Goal: Task Accomplishment & Management: Use online tool/utility

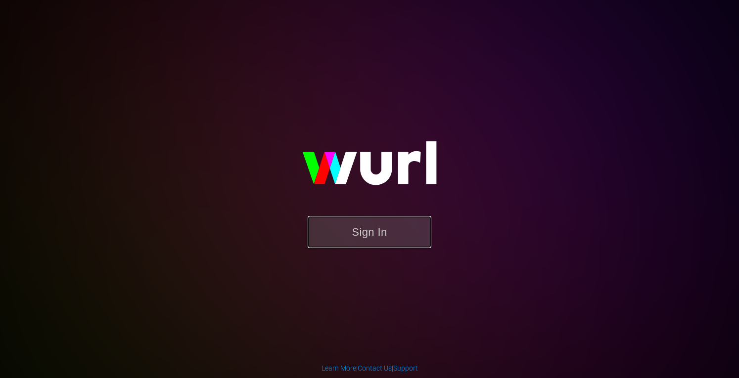
click at [374, 235] on button "Sign In" at bounding box center [369, 232] width 124 height 32
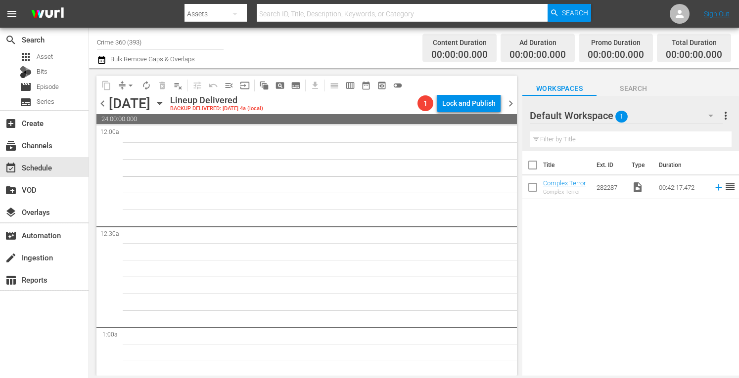
click at [154, 38] on input "Crime 360 (393)" at bounding box center [160, 42] width 127 height 24
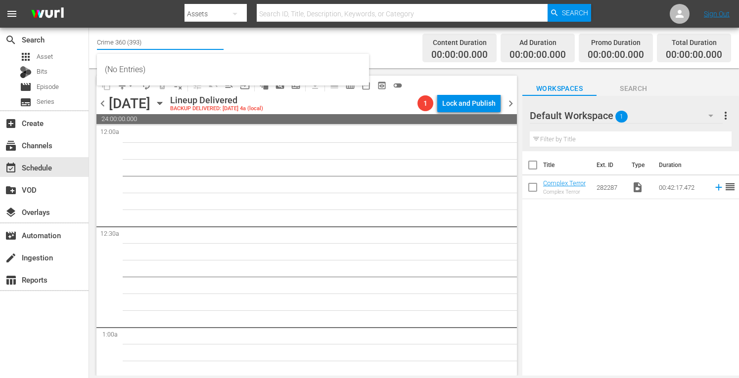
click at [154, 38] on input "Crime 360 (393)" at bounding box center [160, 42] width 127 height 24
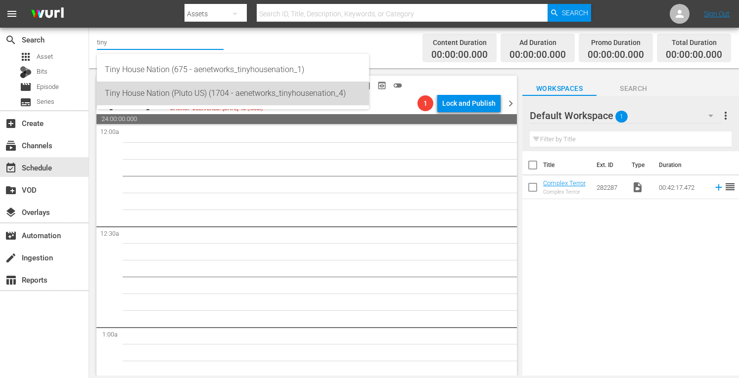
click at [157, 88] on div "Tiny House Nation (Pluto US) (1704 - aenetworks_tinyhousenation_4)" at bounding box center [233, 94] width 256 height 24
type input "Tiny House Nation (Pluto US) (1704 - aenetworks_tinyhousenation_4)"
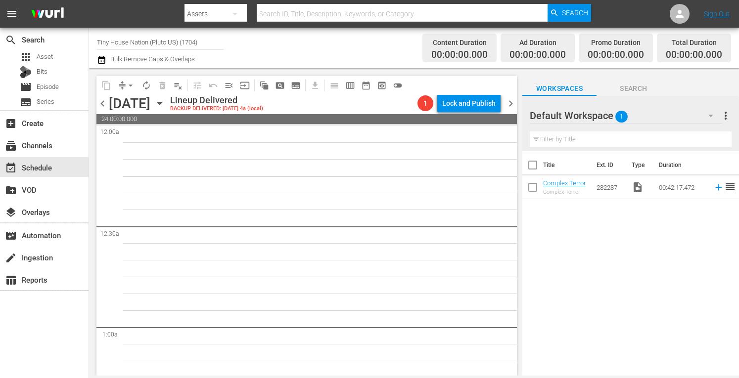
click at [726, 115] on span "more_vert" at bounding box center [725, 116] width 12 height 12
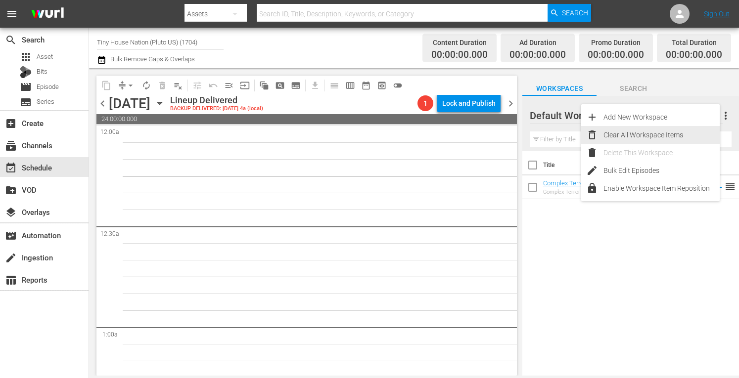
click at [664, 134] on div "Clear All Workspace Items" at bounding box center [661, 135] width 116 height 18
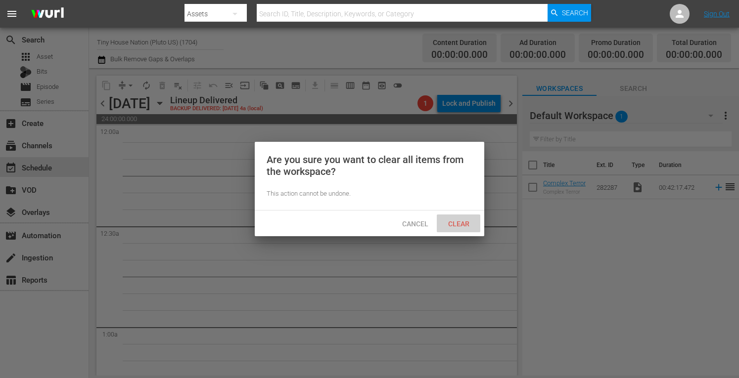
click at [455, 224] on span "Clear" at bounding box center [458, 224] width 37 height 8
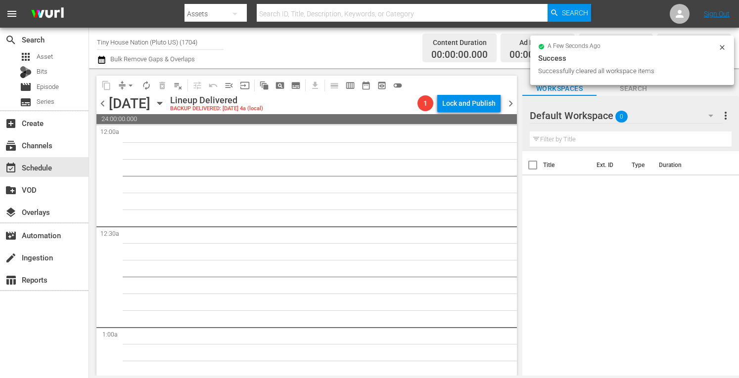
click at [165, 104] on icon "button" at bounding box center [159, 103] width 11 height 11
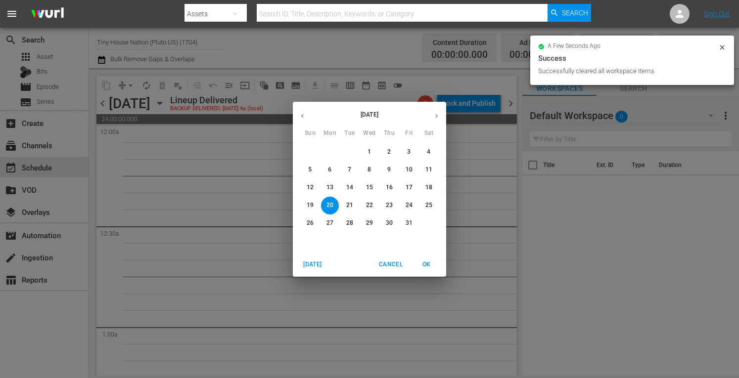
click at [307, 269] on span "[DATE]" at bounding box center [313, 265] width 24 height 10
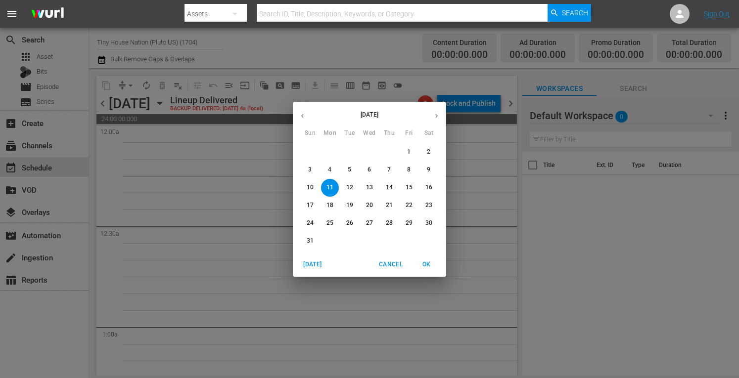
click at [430, 113] on button "button" at bounding box center [436, 115] width 19 height 19
click at [332, 152] on span "1" at bounding box center [330, 152] width 18 height 8
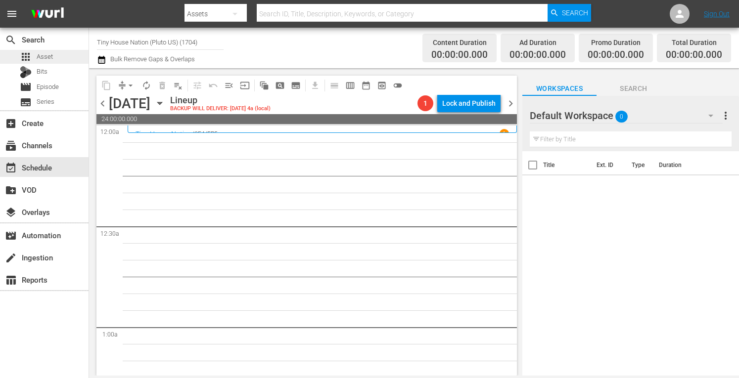
click at [49, 52] on span "Asset" at bounding box center [45, 57] width 16 height 10
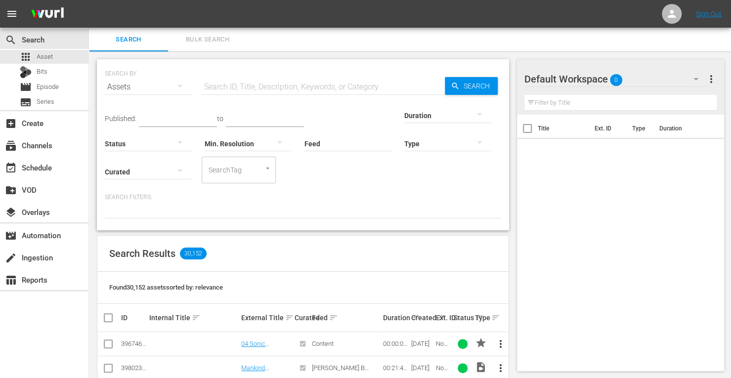
click at [211, 39] on span "Bulk Search" at bounding box center [207, 39] width 67 height 11
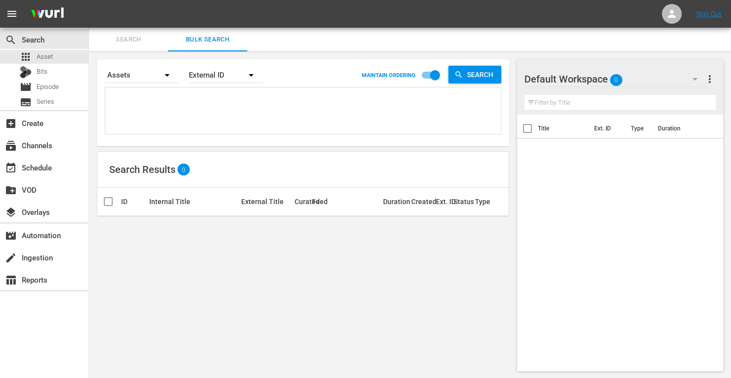
click at [144, 109] on textarea at bounding box center [304, 112] width 393 height 45
paste textarea "268569 268571 268572 268573 268574 272481"
type textarea "268569 268571 268572 268573 268574 272481"
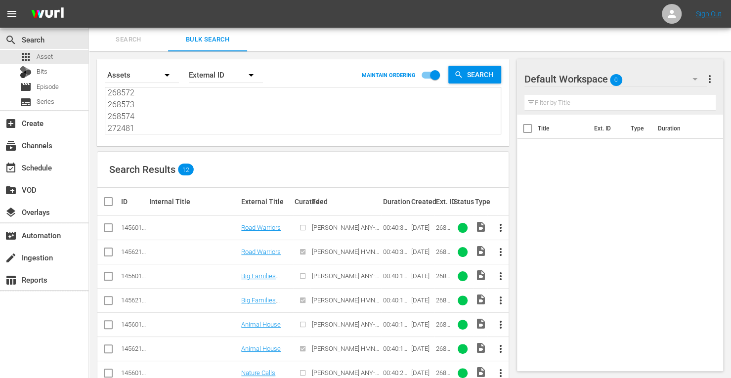
type textarea "268569 268571 268572 268573 268574 272481"
click at [107, 230] on input "checkbox" at bounding box center [108, 230] width 12 height 12
checkbox input "true"
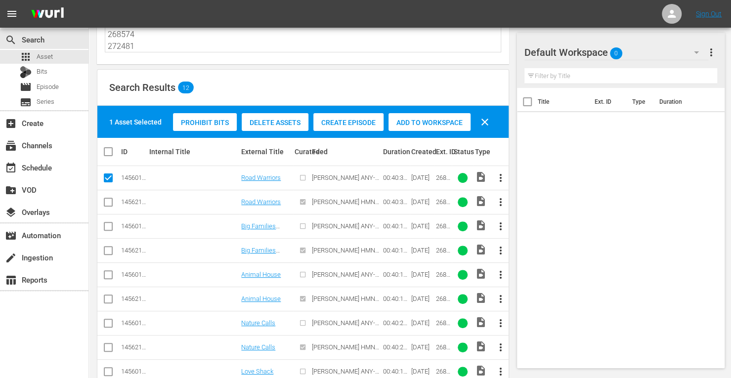
scroll to position [88, 0]
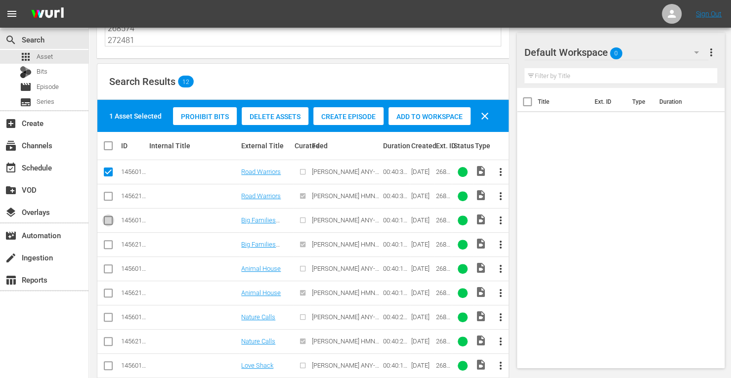
click at [109, 218] on input "checkbox" at bounding box center [108, 223] width 12 height 12
checkbox input "true"
click at [110, 271] on input "checkbox" at bounding box center [108, 271] width 12 height 12
checkbox input "true"
click at [109, 318] on input "checkbox" at bounding box center [108, 319] width 12 height 12
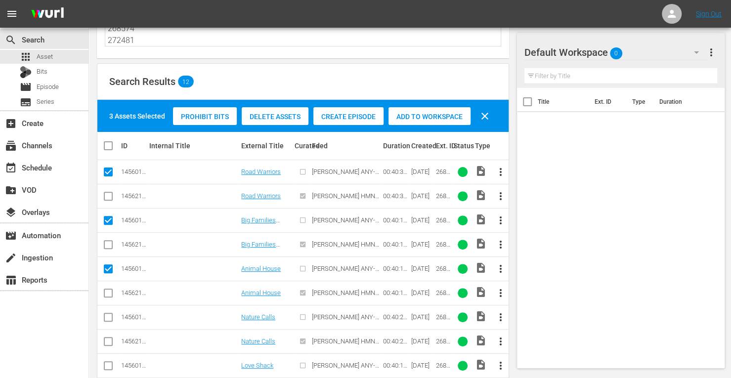
checkbox input "true"
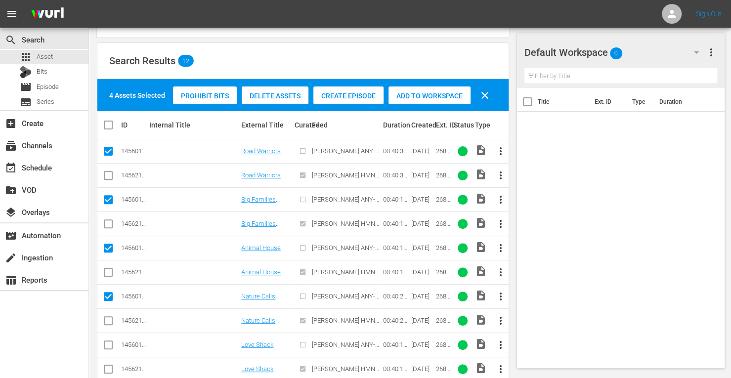
click at [103, 346] on input "checkbox" at bounding box center [108, 347] width 12 height 12
checkbox input "true"
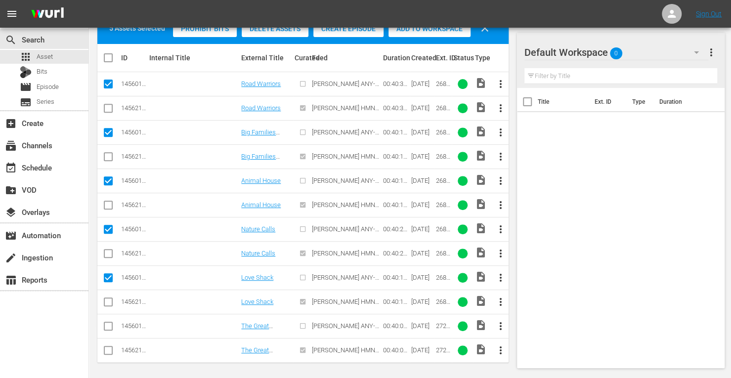
click at [105, 328] on input "checkbox" at bounding box center [108, 328] width 12 height 12
checkbox input "true"
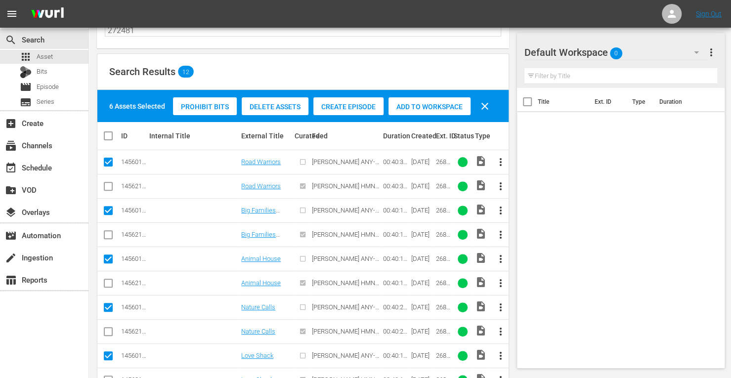
scroll to position [96, 0]
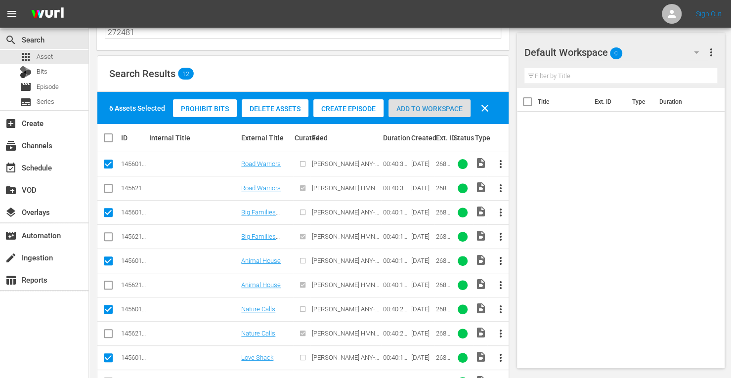
click at [418, 113] on div "Add to Workspace" at bounding box center [430, 108] width 82 height 19
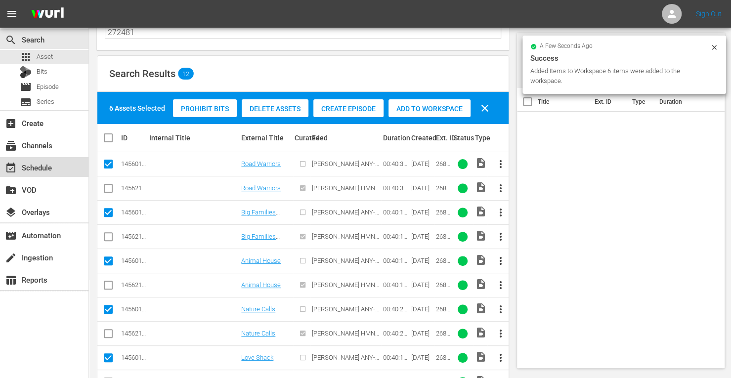
click at [42, 162] on div "event_available Schedule" at bounding box center [27, 166] width 55 height 9
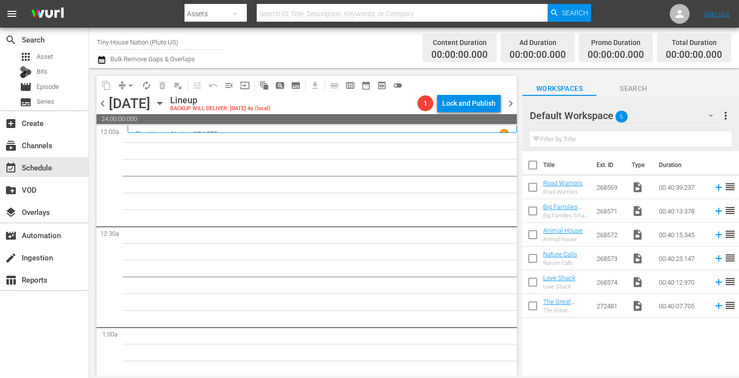
click at [532, 166] on input "checkbox" at bounding box center [532, 167] width 21 height 21
checkbox input "true"
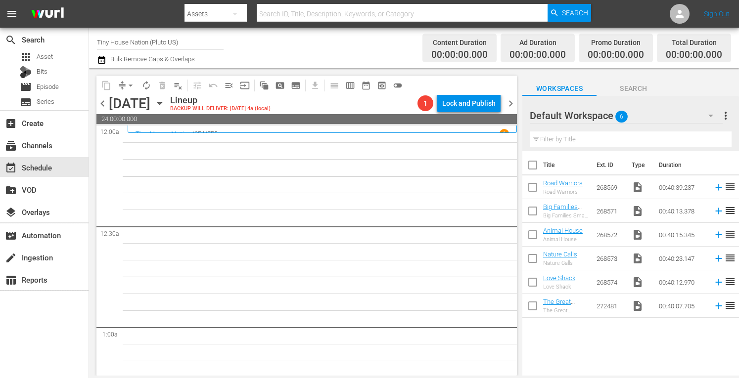
checkbox input "true"
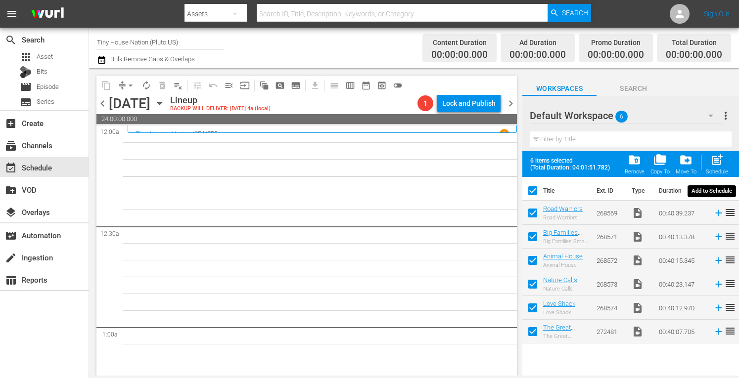
click at [713, 160] on span "post_add" at bounding box center [716, 159] width 13 height 13
checkbox input "false"
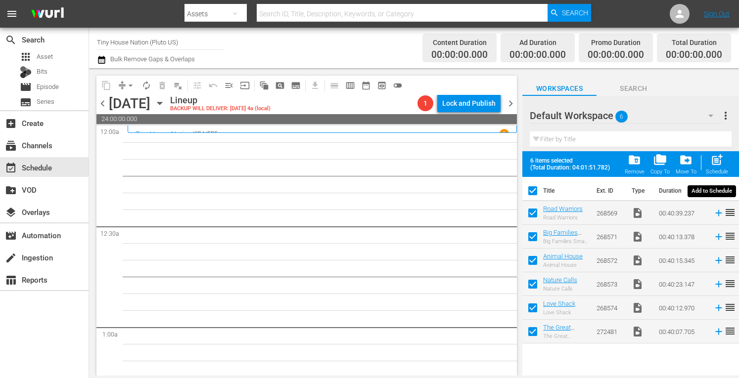
checkbox input "false"
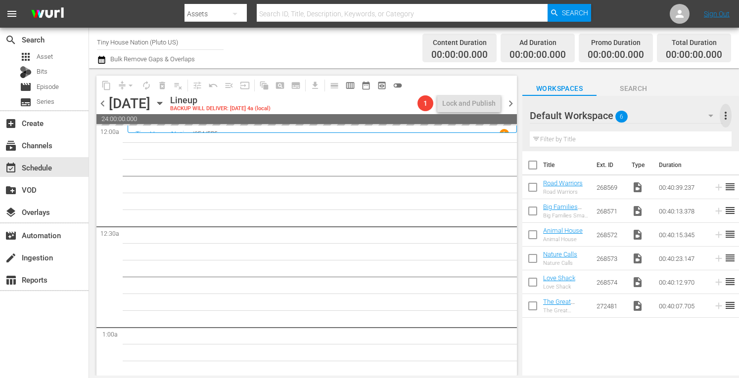
click at [725, 120] on span "more_vert" at bounding box center [725, 116] width 12 height 12
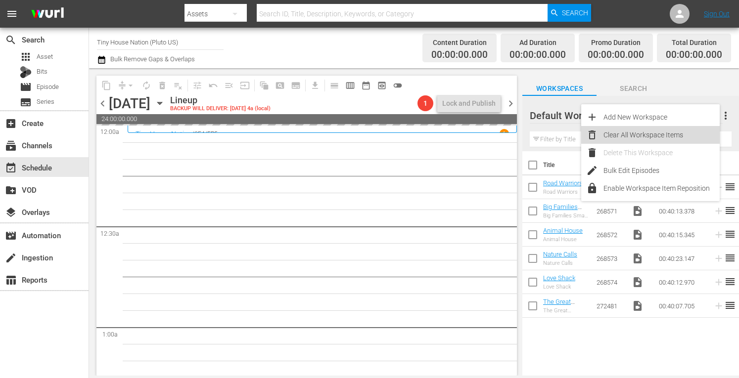
click at [653, 132] on div "Clear All Workspace Items" at bounding box center [661, 135] width 116 height 18
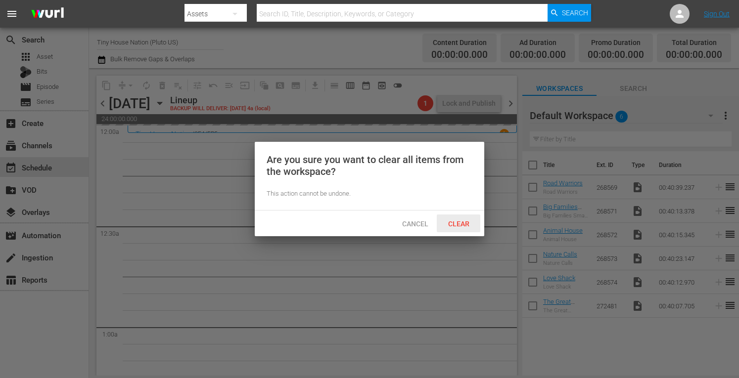
click at [463, 224] on span "Clear" at bounding box center [458, 224] width 37 height 8
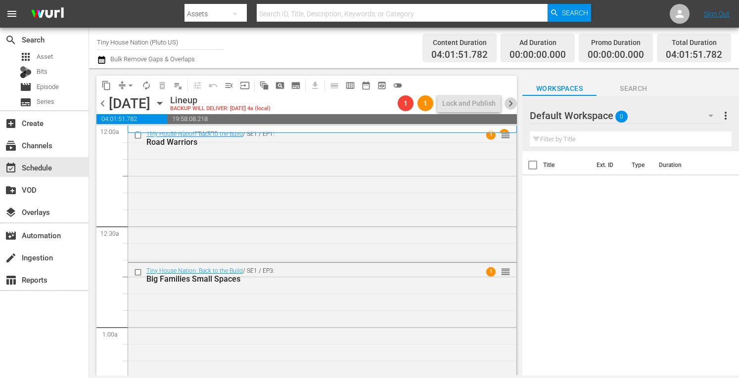
click at [508, 100] on span "chevron_right" at bounding box center [510, 103] width 12 height 12
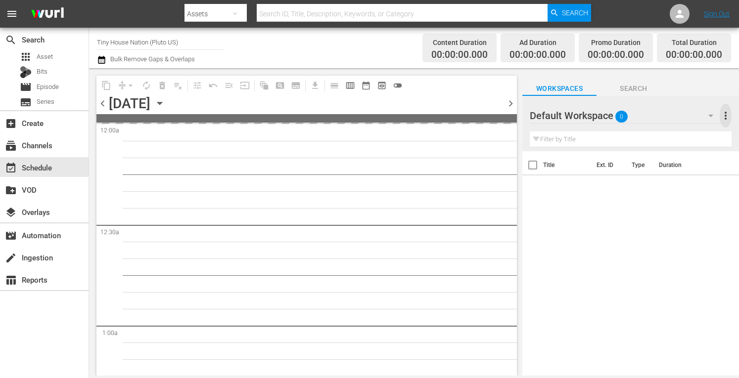
click at [724, 116] on span "more_vert" at bounding box center [725, 116] width 12 height 12
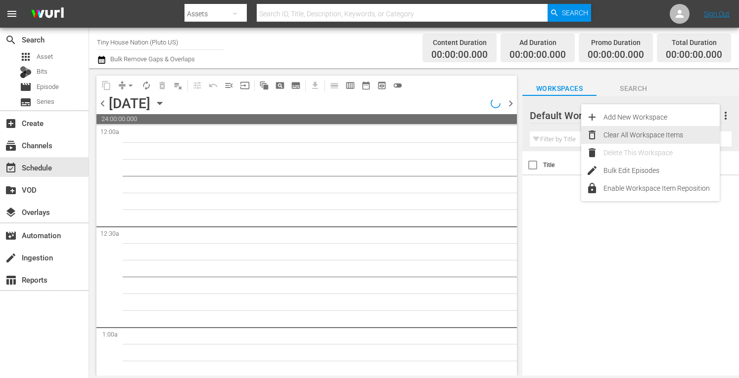
click at [641, 140] on div "Clear All Workspace Items" at bounding box center [661, 135] width 116 height 18
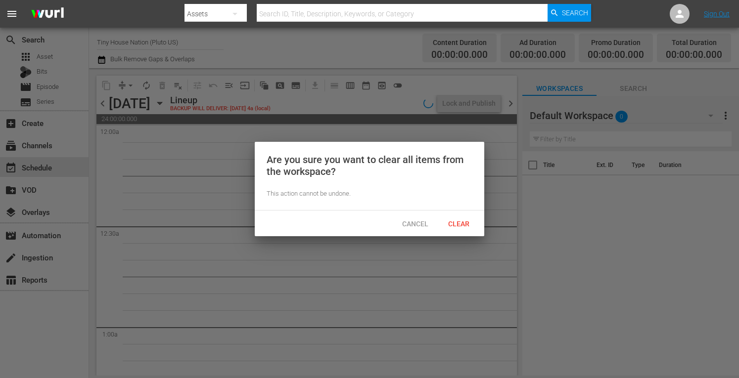
click at [450, 222] on span "Clear" at bounding box center [458, 224] width 37 height 8
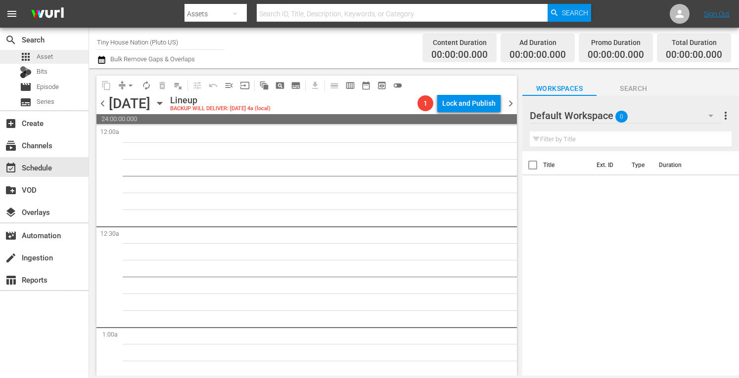
click at [48, 58] on span "Asset" at bounding box center [45, 57] width 16 height 10
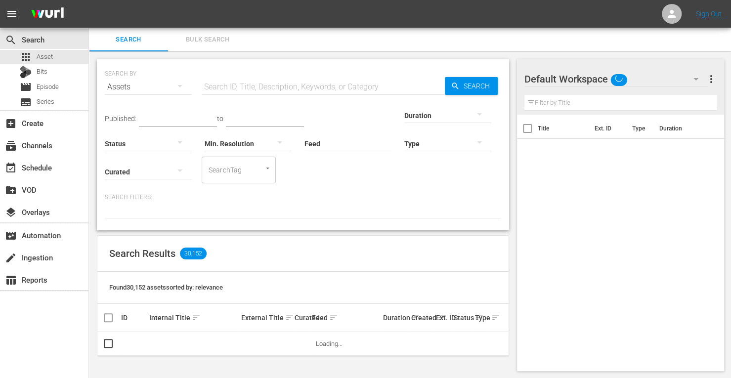
click at [199, 39] on span "Bulk Search" at bounding box center [207, 39] width 67 height 11
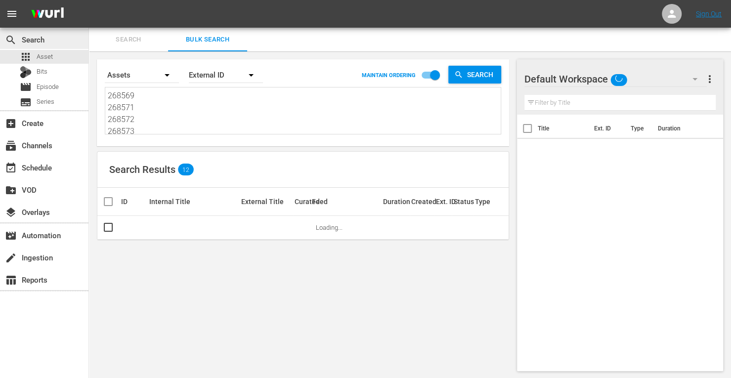
drag, startPoint x: 143, startPoint y: 133, endPoint x: 32, endPoint y: 35, distance: 148.2
click at [89, 0] on div "search Search apps Asset Bits movie Episode subtitles Series add_box Create sub…" at bounding box center [410, 0] width 642 height 0
type textarea "268574 272481"
drag, startPoint x: 145, startPoint y: 124, endPoint x: 51, endPoint y: 24, distance: 137.1
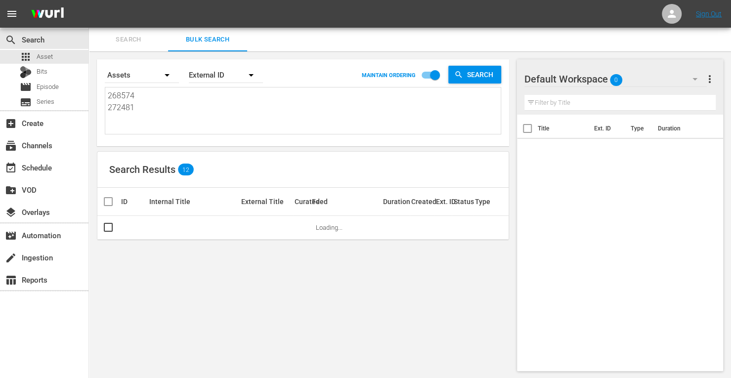
click at [51, 24] on div "menu Sign Out search Search apps Asset Bits movie Episode subtitles Series add_…" at bounding box center [365, 189] width 731 height 379
paste textarea "153736 153734 214810 171826 161955 214800"
type textarea "153736 153734 214810 171826 161955 214800"
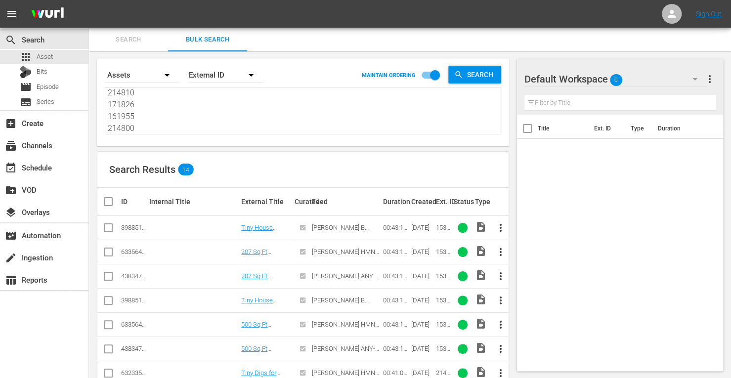
type textarea "153736 153734 214810 171826 161955 214800"
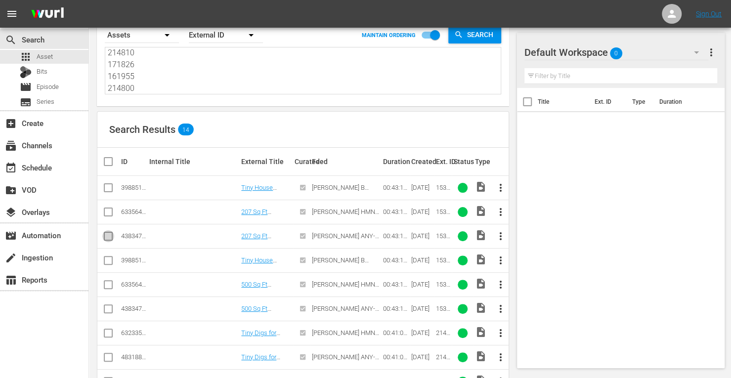
click at [108, 238] on input "checkbox" at bounding box center [108, 238] width 12 height 12
checkbox input "true"
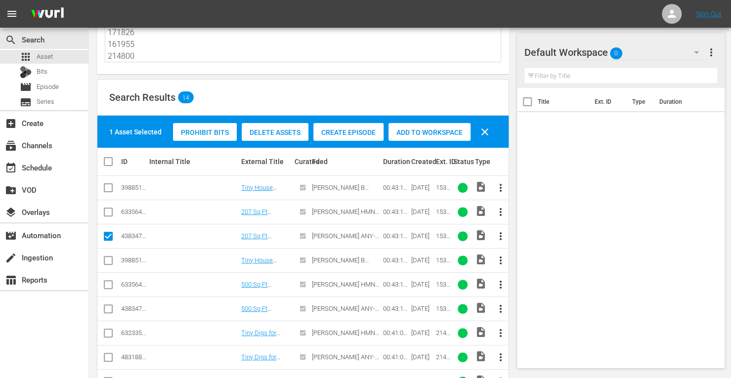
click at [108, 308] on input "checkbox" at bounding box center [108, 311] width 12 height 12
checkbox input "true"
click at [111, 353] on input "checkbox" at bounding box center [108, 359] width 12 height 12
checkbox input "true"
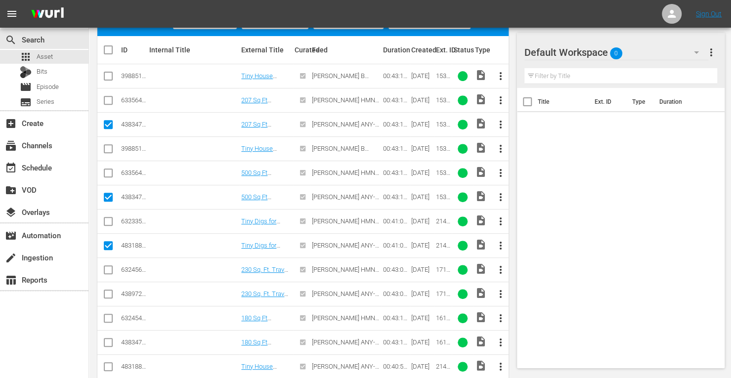
scroll to position [185, 0]
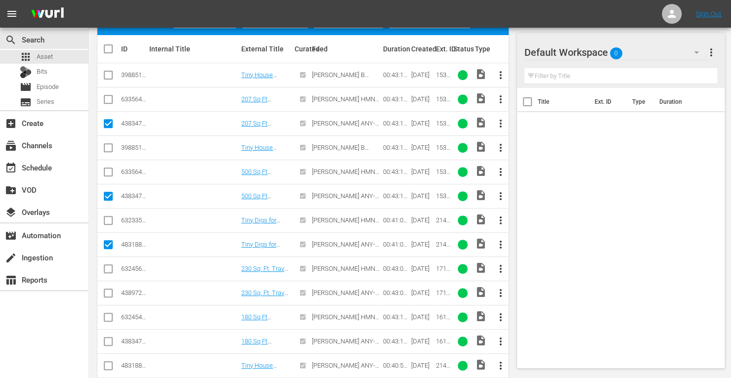
click at [109, 293] on input "checkbox" at bounding box center [108, 295] width 12 height 12
checkbox input "true"
click at [107, 340] on input "checkbox" at bounding box center [108, 344] width 12 height 12
checkbox input "true"
click at [107, 366] on input "checkbox" at bounding box center [108, 368] width 12 height 12
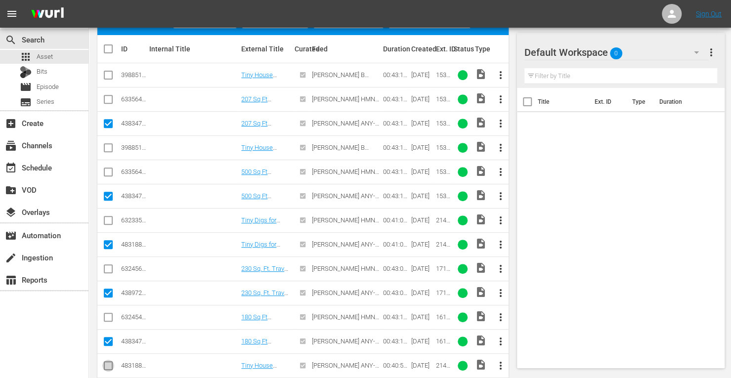
checkbox input "true"
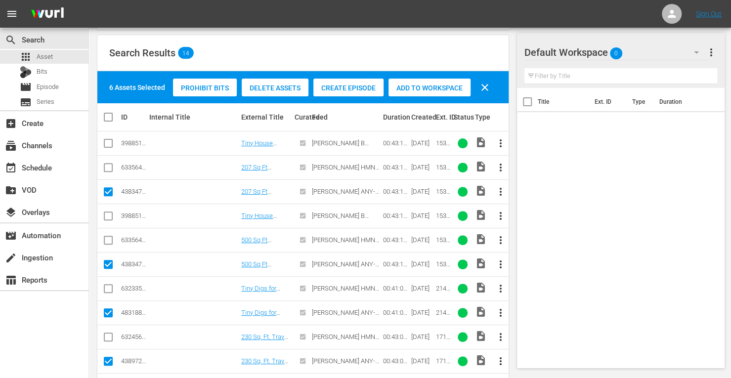
scroll to position [110, 0]
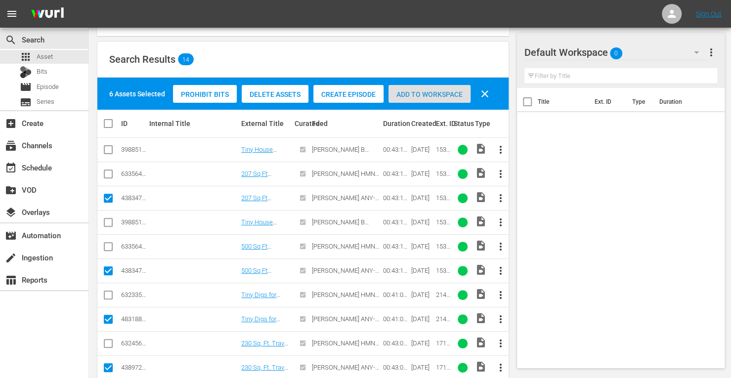
click at [413, 94] on span "Add to Workspace" at bounding box center [430, 94] width 82 height 8
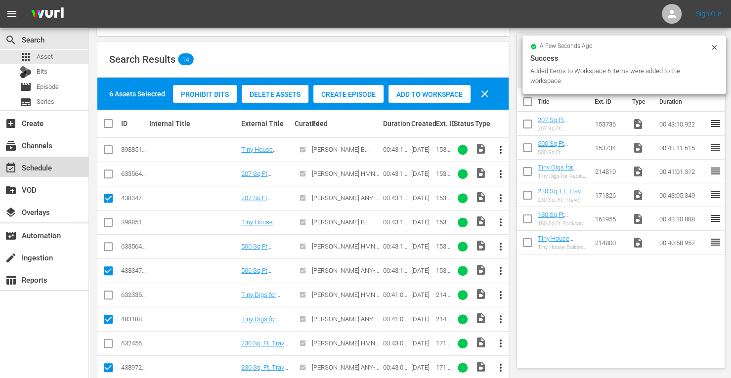
click at [49, 171] on div "event_available Schedule" at bounding box center [27, 166] width 55 height 9
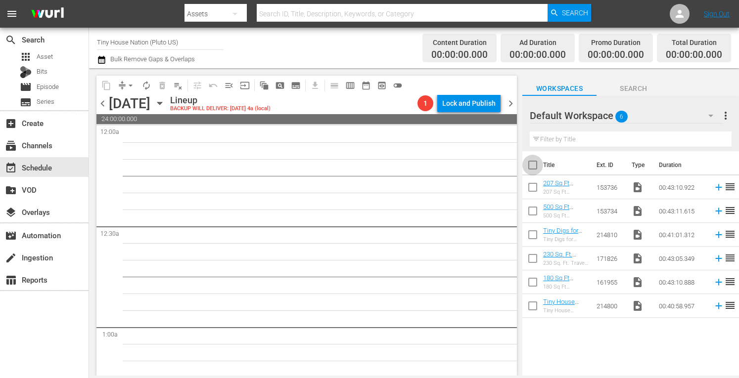
click at [531, 164] on input "checkbox" at bounding box center [532, 167] width 21 height 21
checkbox input "true"
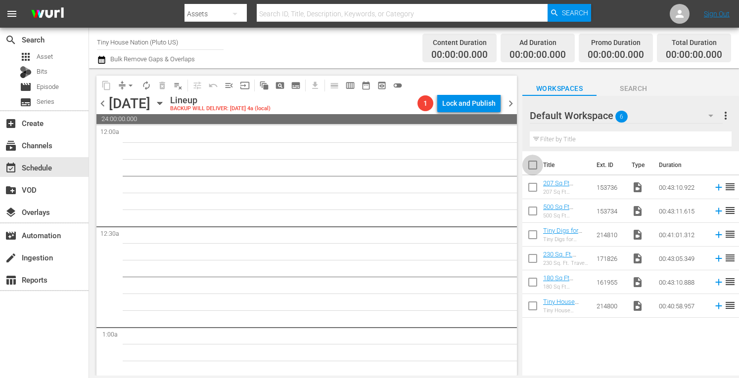
checkbox input "true"
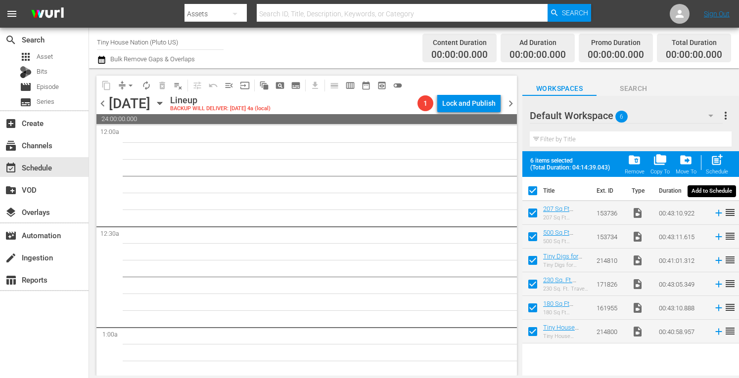
click at [715, 164] on span "post_add" at bounding box center [716, 159] width 13 height 13
checkbox input "false"
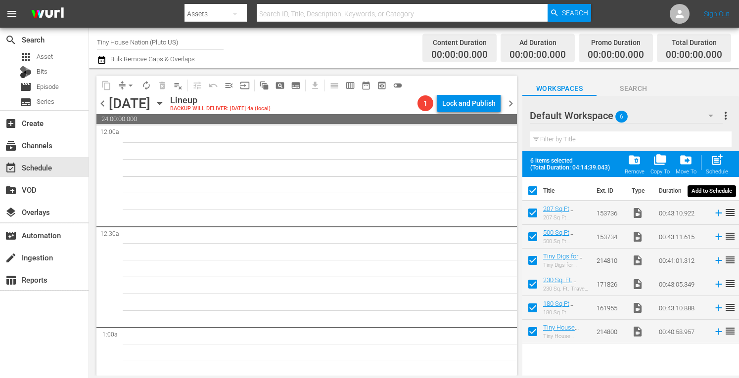
checkbox input "false"
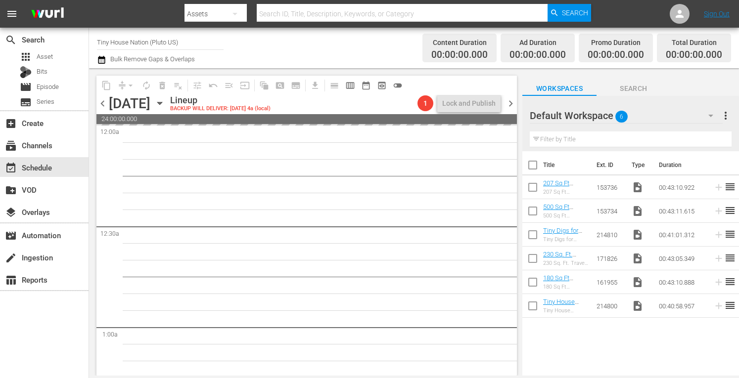
click at [725, 120] on span "more_vert" at bounding box center [725, 116] width 12 height 12
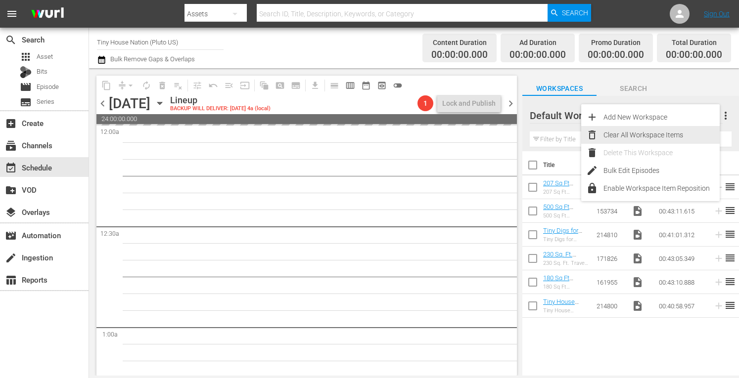
click at [669, 135] on div "Clear All Workspace Items" at bounding box center [661, 135] width 116 height 18
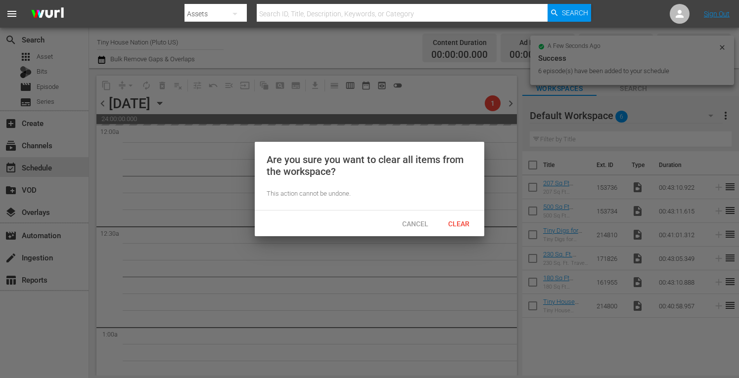
click at [463, 222] on span "Clear" at bounding box center [458, 224] width 37 height 8
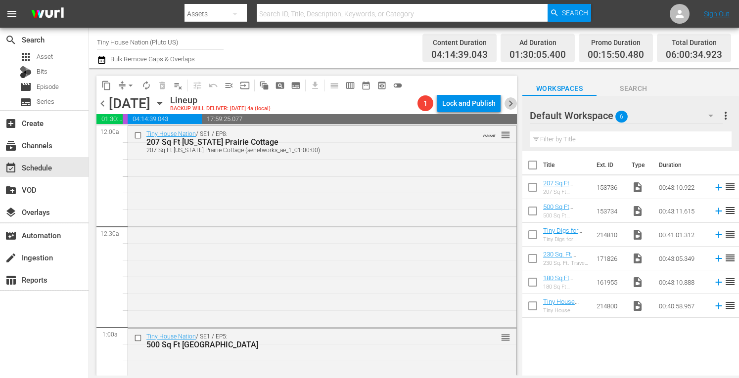
click at [508, 106] on span "chevron_right" at bounding box center [510, 103] width 12 height 12
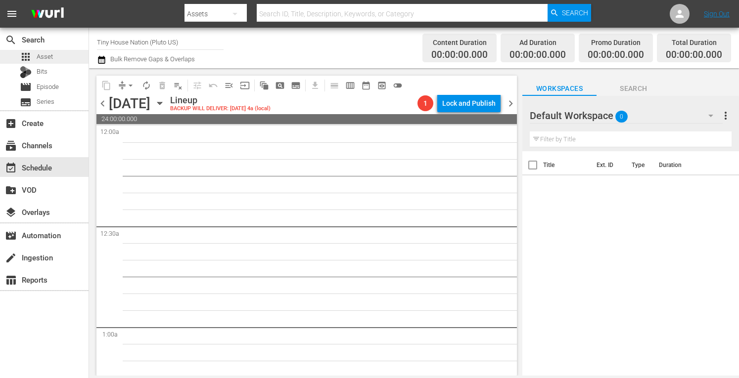
click at [45, 62] on div "apps Asset" at bounding box center [36, 57] width 33 height 14
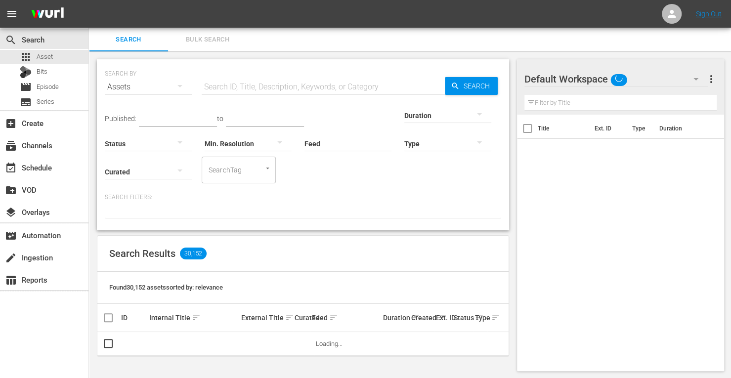
click at [215, 39] on span "Bulk Search" at bounding box center [207, 39] width 67 height 11
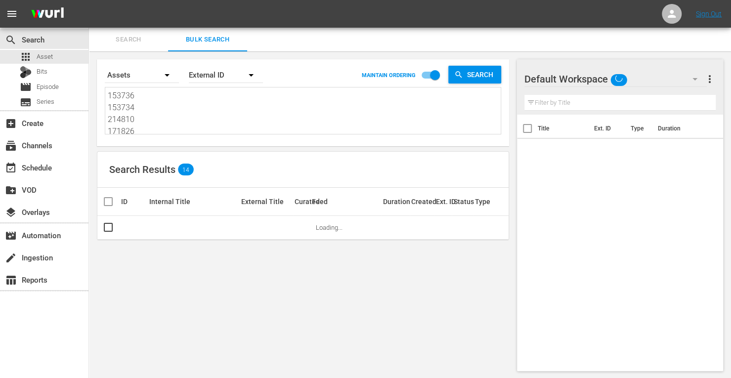
drag, startPoint x: 140, startPoint y: 130, endPoint x: 26, endPoint y: -19, distance: 187.9
click at [26, 0] on html "menu Sign Out search Search apps Asset Bits movie Episode subtitles Series add_…" at bounding box center [365, 189] width 731 height 378
type textarea "161955 214800"
drag, startPoint x: 140, startPoint y: 124, endPoint x: 51, endPoint y: 9, distance: 144.8
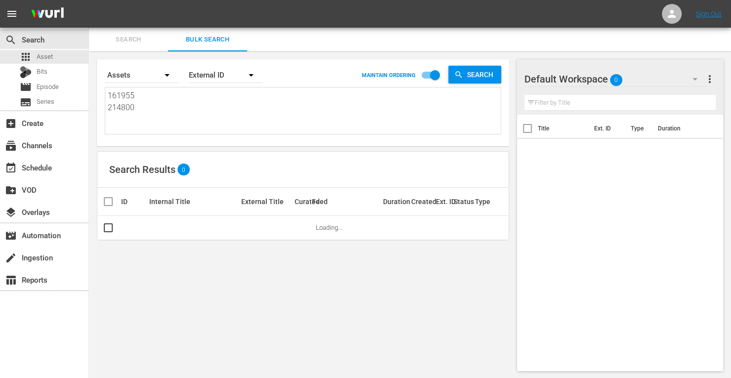
click at [51, 9] on div "menu Sign Out search Search apps Asset Bits movie Episode subtitles Series add_…" at bounding box center [365, 189] width 731 height 379
paste textarea "166410 166411 166408 166414 166404 166418 166413 166415 173792 173791 166417 16…"
type textarea "166410 166411 166408 166414 166404 166418 166413 166415 173792 173791 166417 16…"
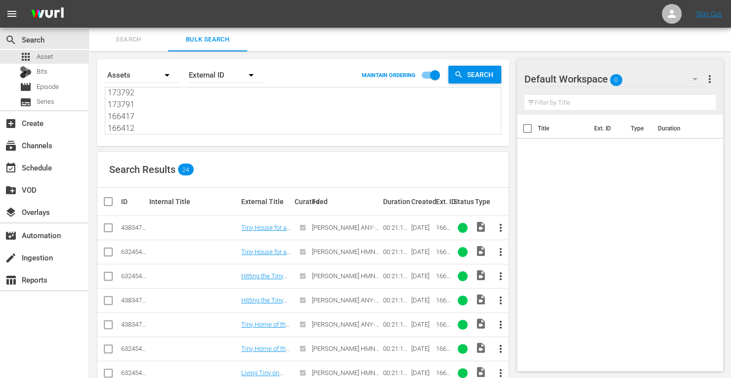
type textarea "166410 166411 166408 166414 166404 166418 166413 166415 173792 173791 166417 16…"
click at [107, 227] on input "checkbox" at bounding box center [108, 230] width 12 height 12
checkbox input "true"
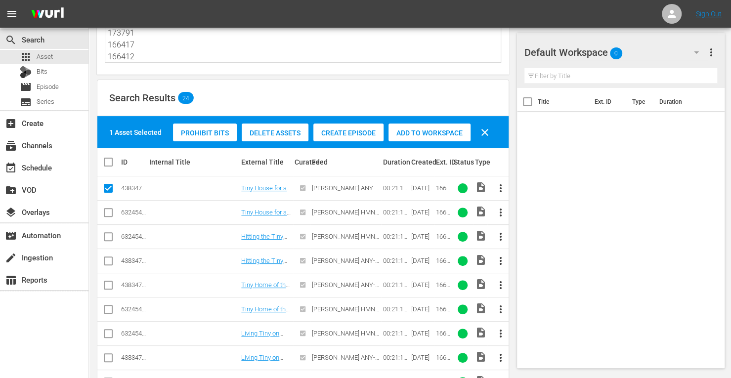
scroll to position [78, 0]
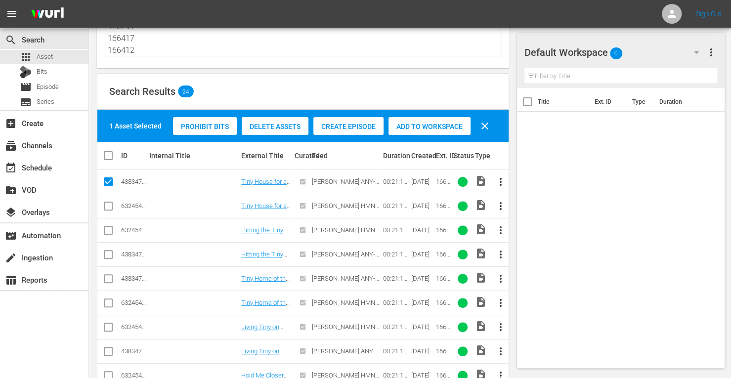
click at [107, 252] on input "checkbox" at bounding box center [108, 257] width 12 height 12
checkbox input "true"
click at [106, 279] on input "checkbox" at bounding box center [108, 281] width 12 height 12
checkbox input "true"
click at [106, 350] on input "checkbox" at bounding box center [108, 354] width 12 height 12
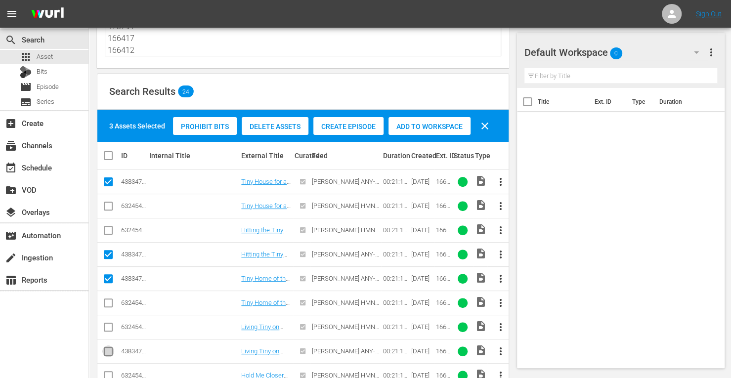
checkbox input "true"
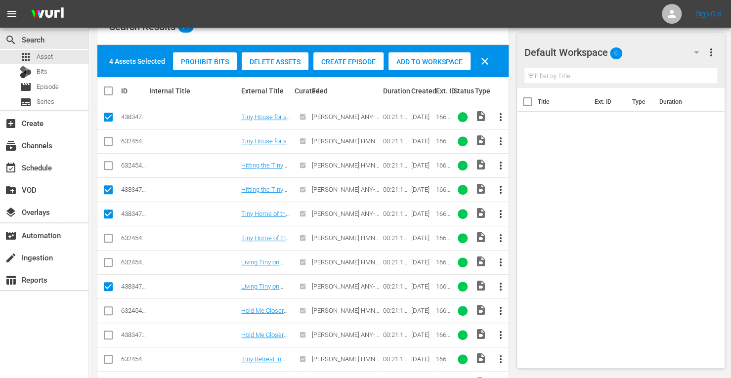
scroll to position [143, 0]
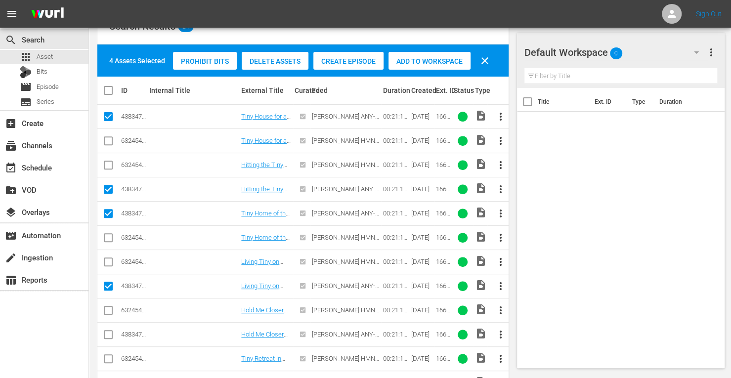
click at [107, 335] on input "checkbox" at bounding box center [108, 337] width 12 height 12
checkbox input "true"
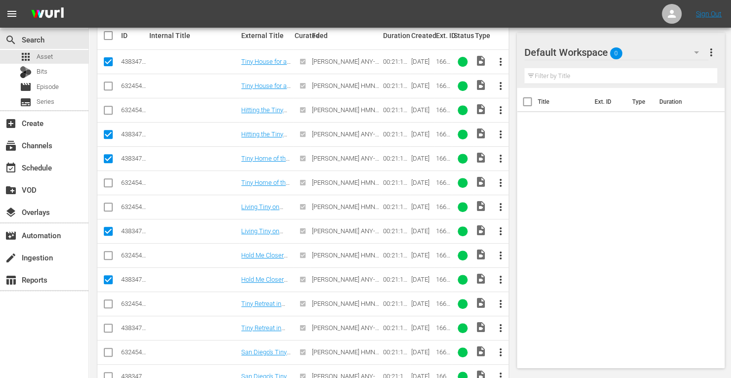
click at [110, 325] on input "checkbox" at bounding box center [108, 330] width 12 height 12
checkbox input "true"
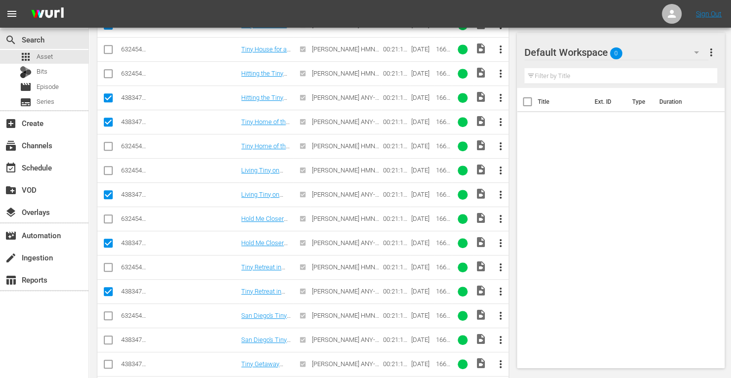
click at [107, 340] on input "checkbox" at bounding box center [108, 342] width 12 height 12
checkbox input "true"
click at [107, 363] on input "checkbox" at bounding box center [108, 366] width 12 height 12
checkbox input "true"
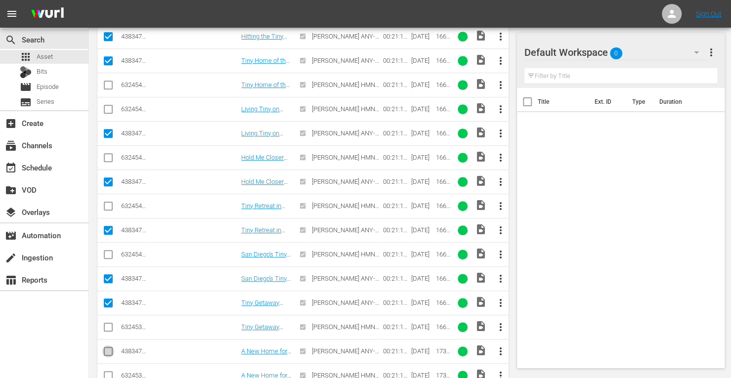
click at [109, 349] on input "checkbox" at bounding box center [108, 354] width 12 height 12
checkbox input "true"
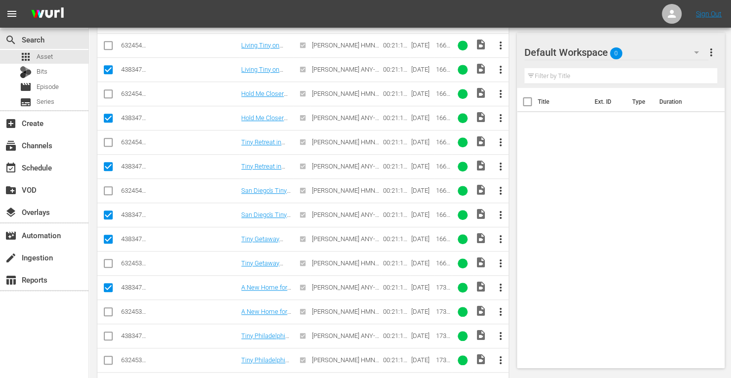
scroll to position [367, 0]
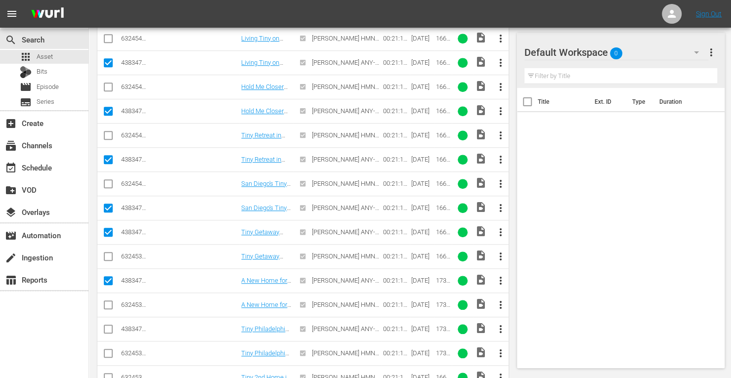
click at [112, 325] on input "checkbox" at bounding box center [108, 331] width 12 height 12
checkbox input "true"
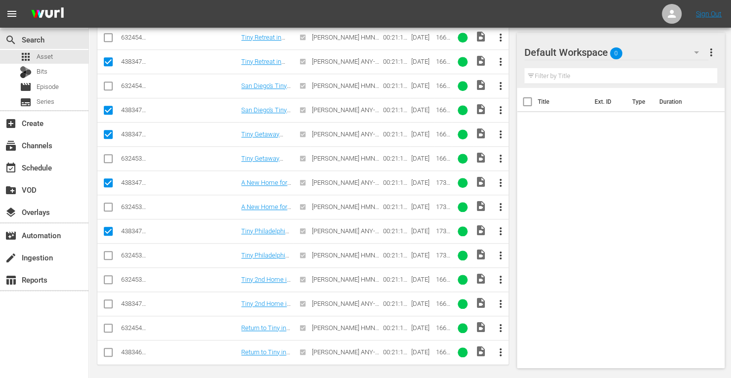
click at [110, 302] on input "checkbox" at bounding box center [108, 306] width 12 height 12
checkbox input "true"
click at [108, 350] on input "checkbox" at bounding box center [108, 355] width 12 height 12
checkbox input "true"
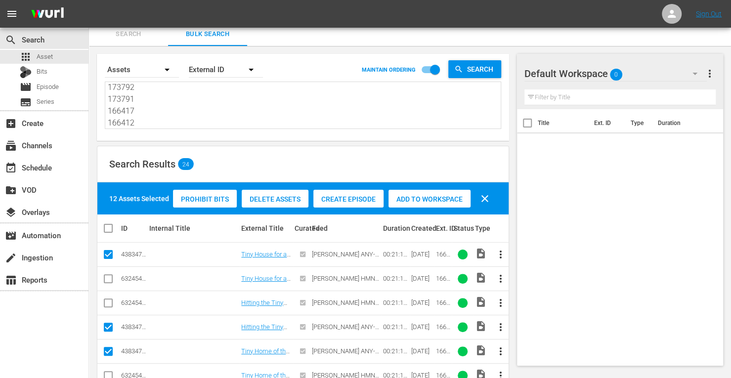
scroll to position [0, 0]
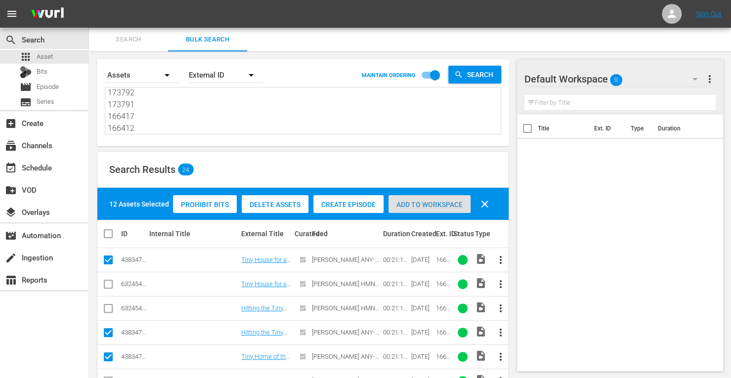
click at [422, 206] on span "Add to Workspace" at bounding box center [430, 205] width 82 height 8
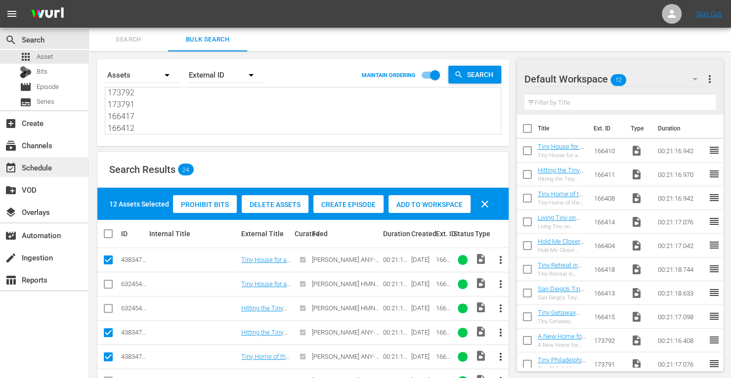
click at [33, 167] on div "event_available Schedule" at bounding box center [27, 166] width 55 height 9
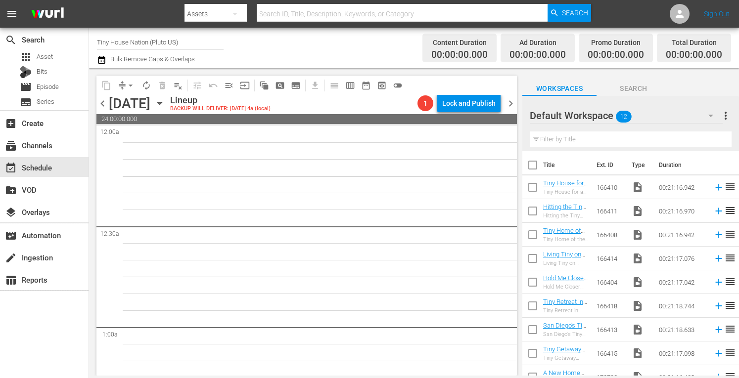
click at [535, 167] on input "checkbox" at bounding box center [532, 167] width 21 height 21
checkbox input "true"
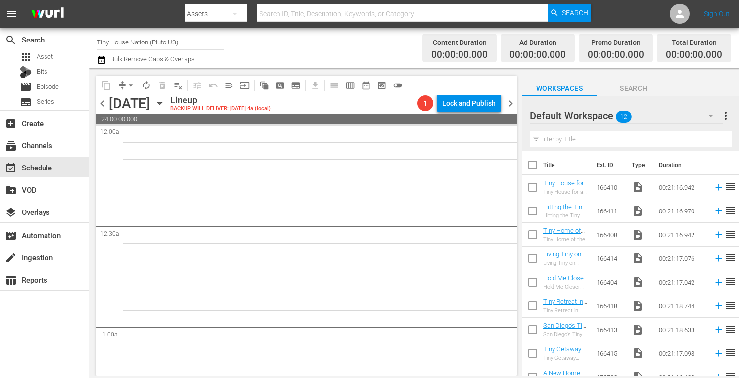
checkbox input "true"
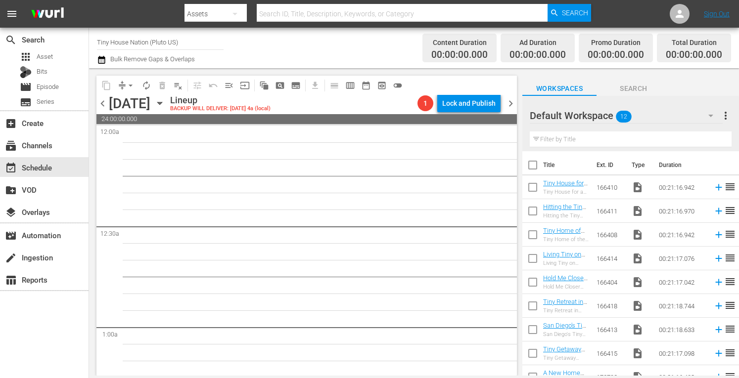
checkbox input "true"
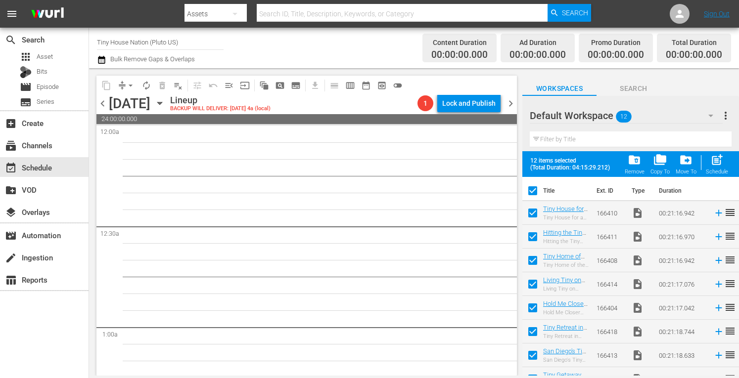
click at [720, 164] on span "post_add" at bounding box center [716, 159] width 13 height 13
checkbox input "false"
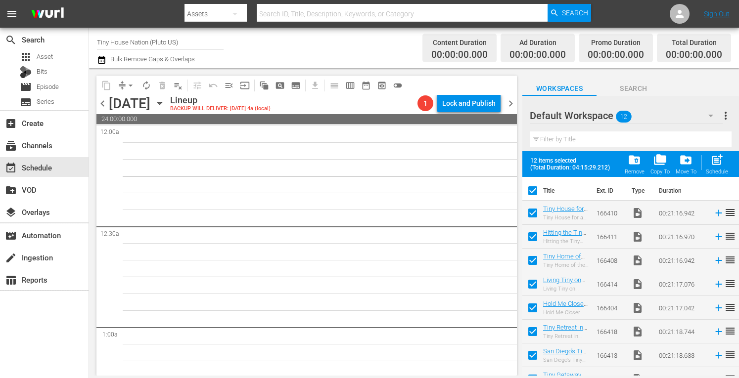
checkbox input "false"
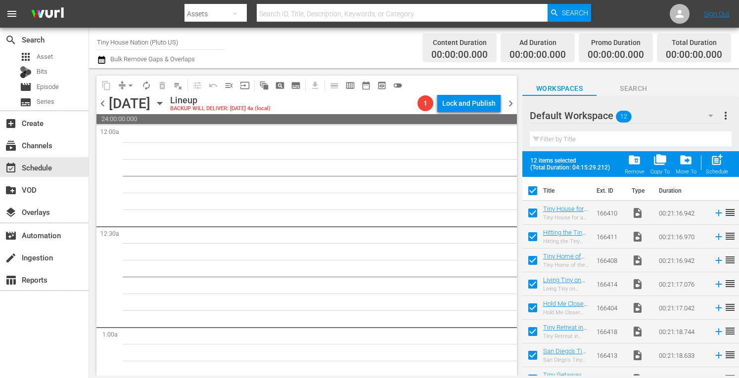
checkbox input "false"
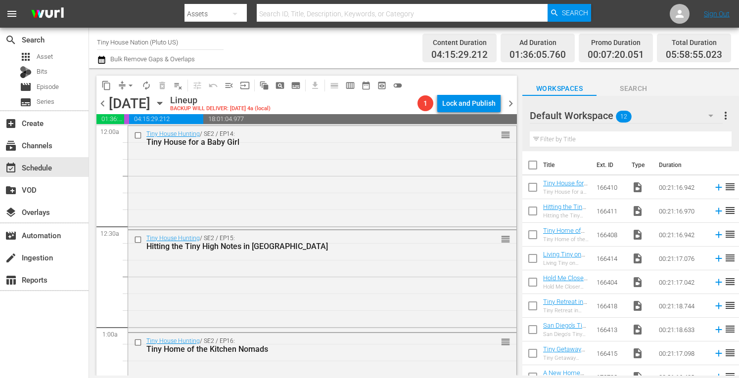
click at [727, 120] on span "more_vert" at bounding box center [725, 116] width 12 height 12
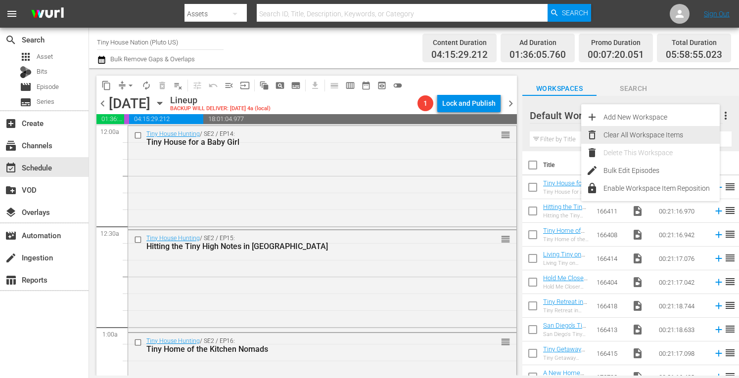
click at [627, 136] on div "Clear All Workspace Items" at bounding box center [661, 135] width 116 height 18
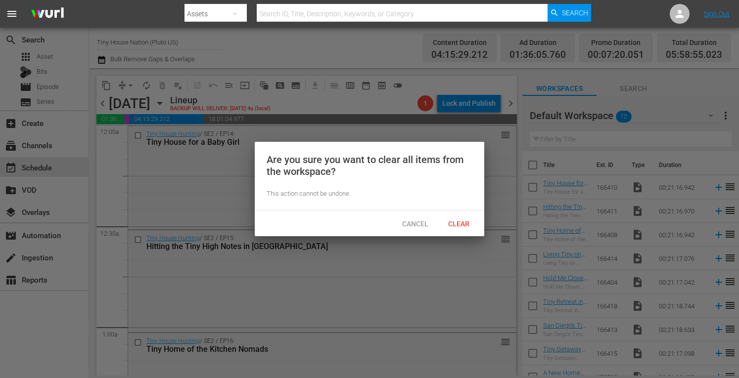
click at [466, 224] on span "Clear" at bounding box center [458, 224] width 37 height 8
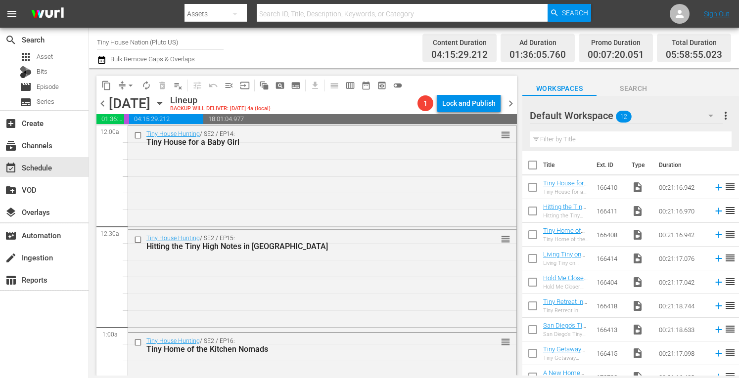
click at [507, 105] on span "chevron_right" at bounding box center [510, 103] width 12 height 12
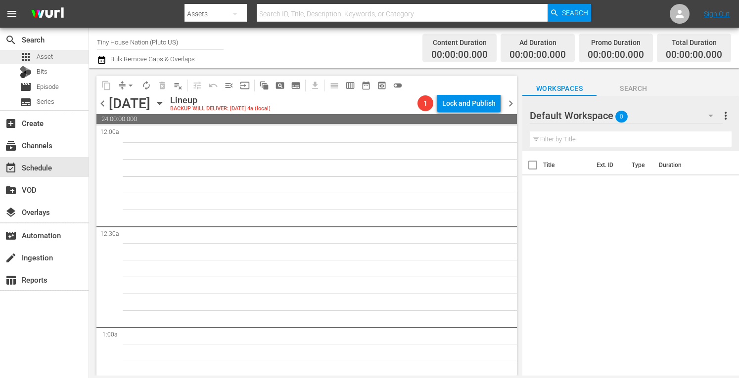
click at [52, 58] on div "apps Asset" at bounding box center [44, 57] width 88 height 14
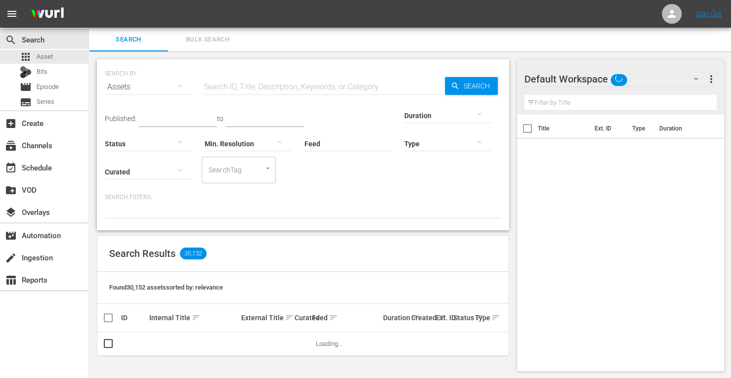
click at [209, 40] on span "Bulk Search" at bounding box center [207, 39] width 67 height 11
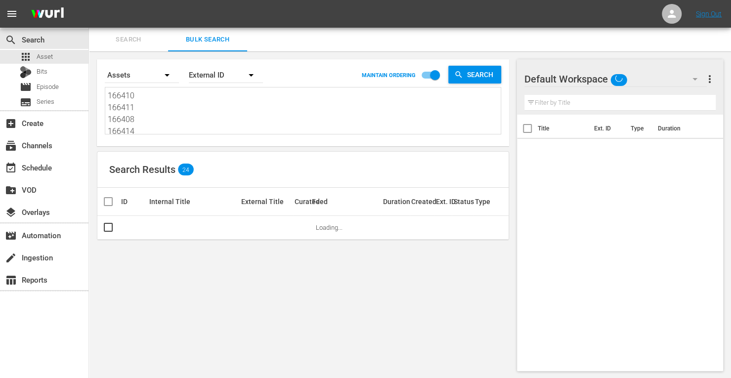
drag, startPoint x: 140, startPoint y: 135, endPoint x: 131, endPoint y: 128, distance: 12.0
click at [131, 128] on div "Search By Assets Order By External ID MAINTAIN ORDERING Search 166410 166411 16…" at bounding box center [303, 102] width 412 height 87
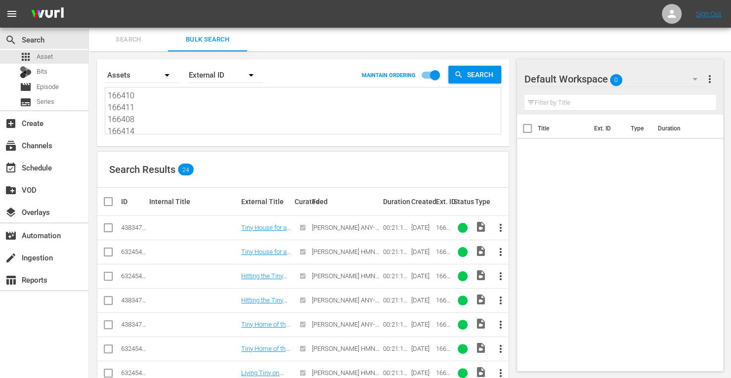
click at [141, 116] on textarea "166410 166411 166408 166414 166404 166418 166413 166415 173792 173791 166417 16…" at bounding box center [304, 112] width 393 height 45
drag, startPoint x: 141, startPoint y: 127, endPoint x: 29, endPoint y: -36, distance: 197.9
click at [29, 0] on html "menu Sign Out search Search apps Asset Bits movie Episode subtitles Series add_…" at bounding box center [365, 189] width 731 height 378
type textarea "166404 166418 166413 166415 173792 173791 166417 166412"
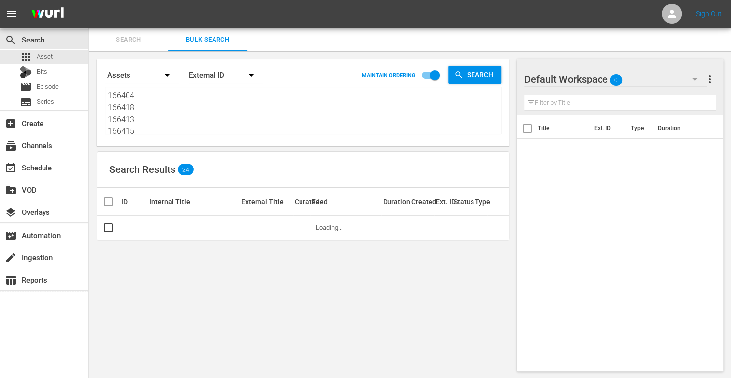
drag, startPoint x: 145, startPoint y: 133, endPoint x: 50, endPoint y: 11, distance: 154.3
click at [50, 11] on div "menu Sign Out search Search apps Asset Bits movie Episode subtitles Series add_…" at bounding box center [365, 189] width 731 height 379
type textarea "166415 173792 173791 166417 166412"
drag, startPoint x: 140, startPoint y: 126, endPoint x: 60, endPoint y: 35, distance: 120.9
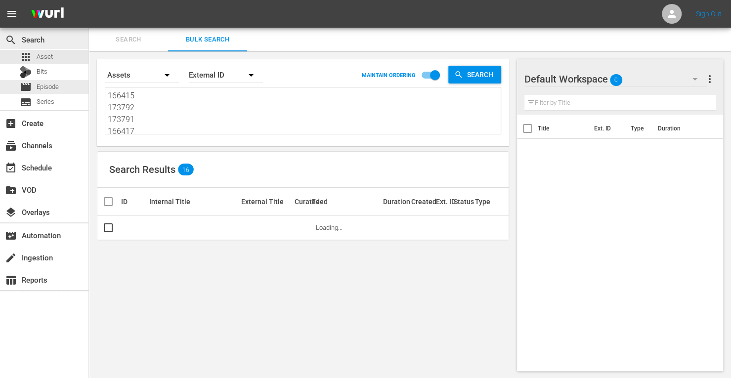
click at [89, 0] on div "search Search apps Asset Bits movie Episode subtitles Series add_box Create sub…" at bounding box center [410, 0] width 642 height 0
type textarea "166417 166412"
drag, startPoint x: 147, startPoint y: 133, endPoint x: 65, endPoint y: 51, distance: 116.1
click at [89, 0] on div "search Search apps Asset Bits movie Episode subtitles Series add_box Create sub…" at bounding box center [410, 0] width 642 height 0
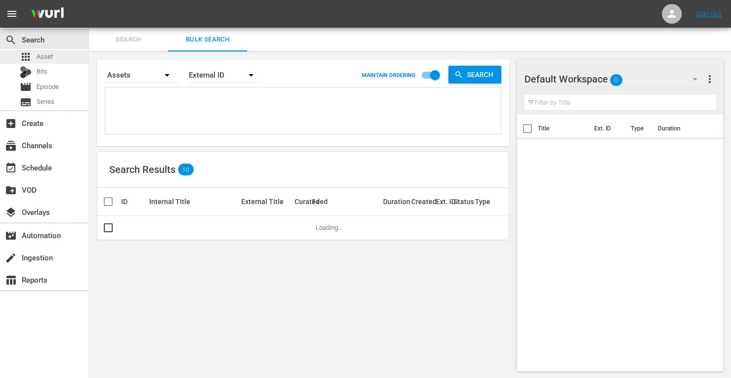
paste textarea "161960 190485 214802 171818 190470 214805"
type textarea "161960 190485 214802 171818 190470 214805"
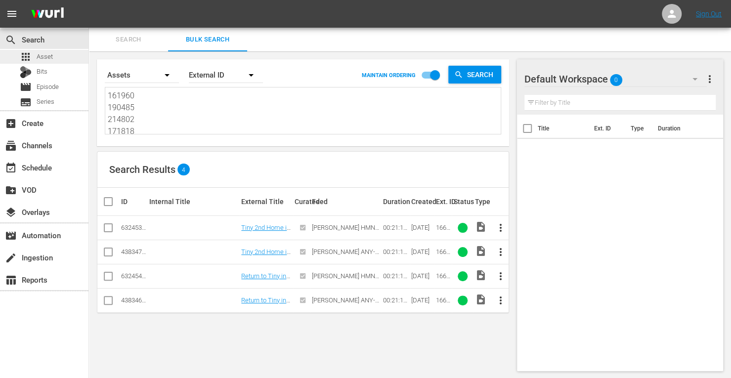
scroll to position [0, 0]
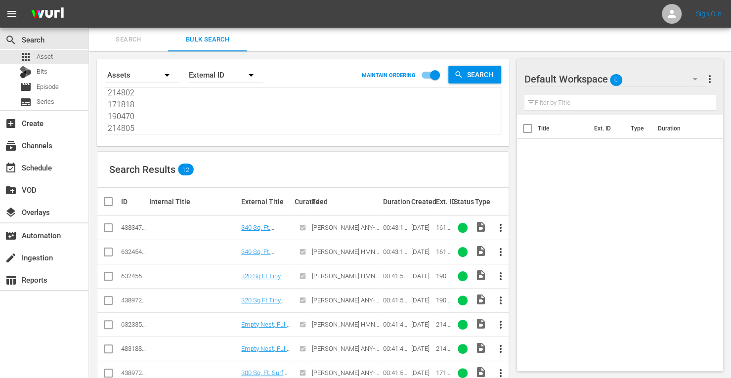
type textarea "161960 190485 214802 171818 190470 214805"
click at [110, 227] on input "checkbox" at bounding box center [108, 230] width 12 height 12
checkbox input "true"
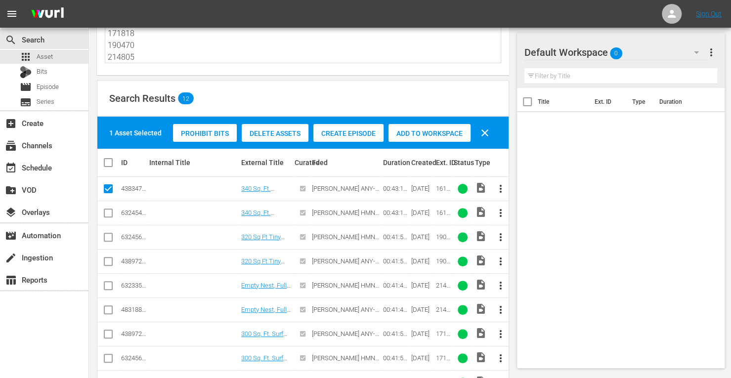
scroll to position [73, 0]
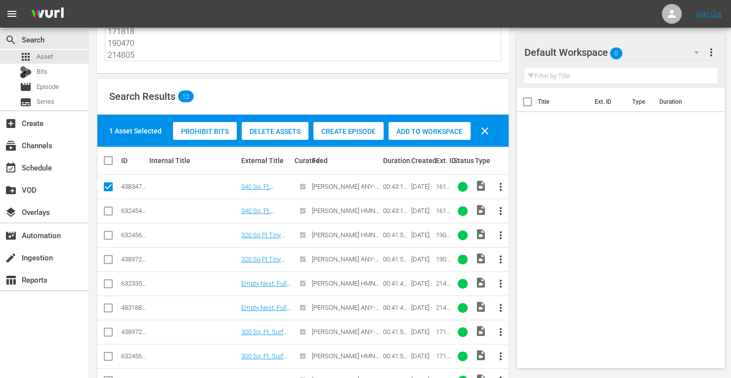
click at [107, 262] on input "checkbox" at bounding box center [108, 262] width 12 height 12
checkbox input "true"
click at [108, 308] on input "checkbox" at bounding box center [108, 310] width 12 height 12
checkbox input "true"
click at [112, 331] on input "checkbox" at bounding box center [108, 334] width 12 height 12
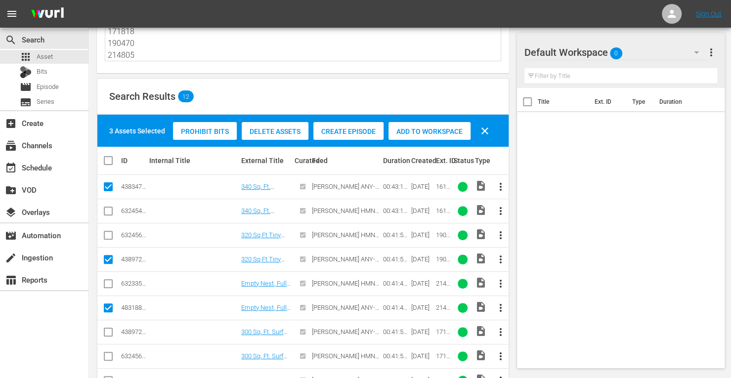
checkbox input "true"
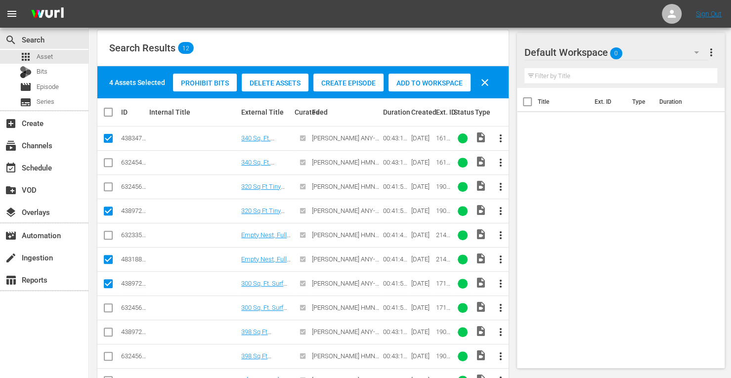
scroll to position [122, 0]
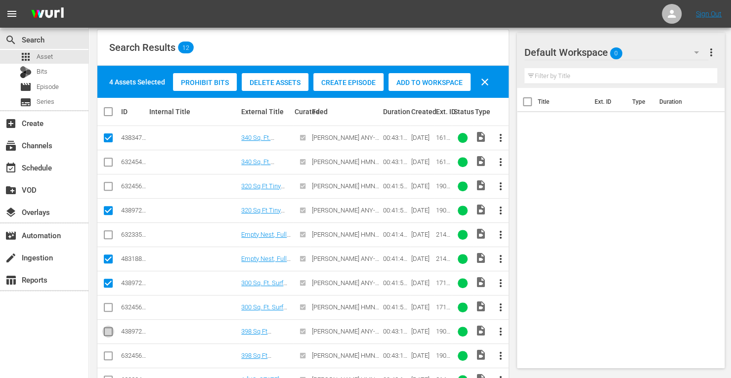
click at [109, 330] on input "checkbox" at bounding box center [108, 334] width 12 height 12
checkbox input "true"
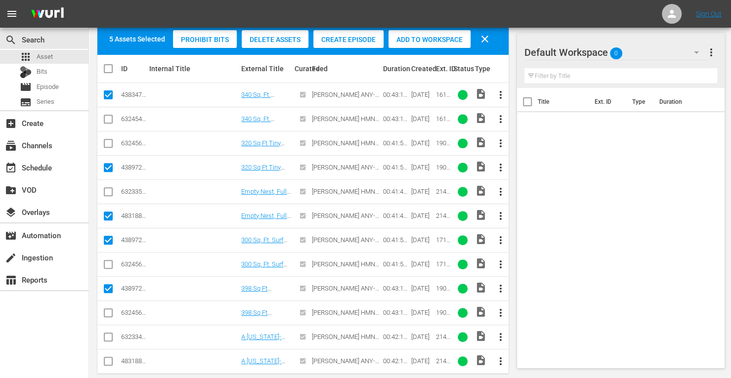
scroll to position [166, 0]
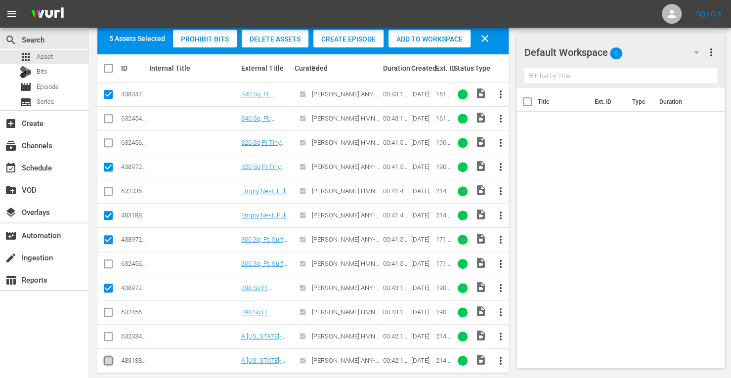
click at [103, 361] on input "checkbox" at bounding box center [108, 363] width 12 height 12
checkbox input "true"
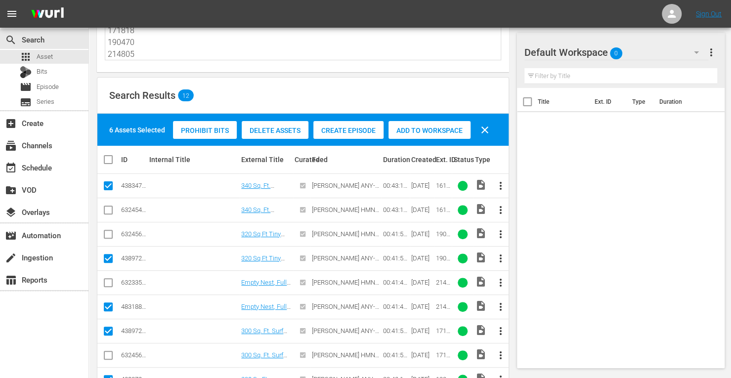
scroll to position [70, 0]
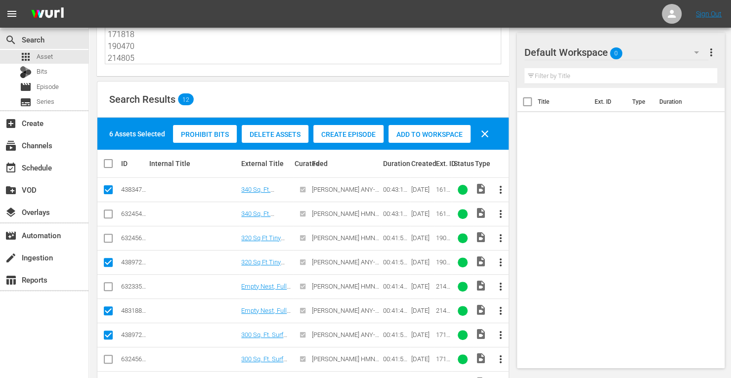
click at [404, 145] on div "6 Assets Selected Prohibit Bits Delete Assets Create Episode Add to Workspace c…" at bounding box center [302, 134] width 411 height 32
click at [419, 131] on span "Add to Workspace" at bounding box center [430, 135] width 82 height 8
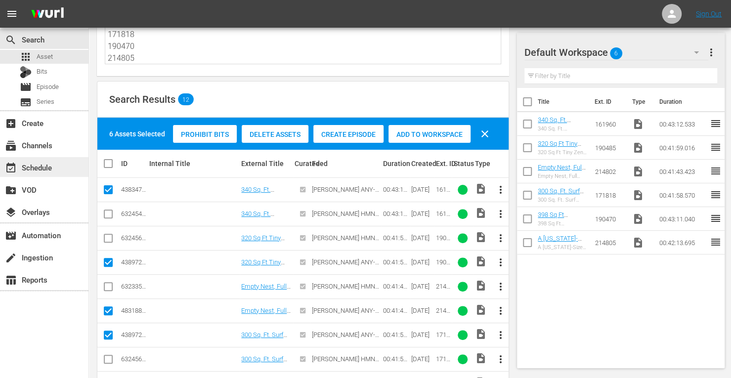
click at [40, 167] on div "event_available Schedule" at bounding box center [27, 166] width 55 height 9
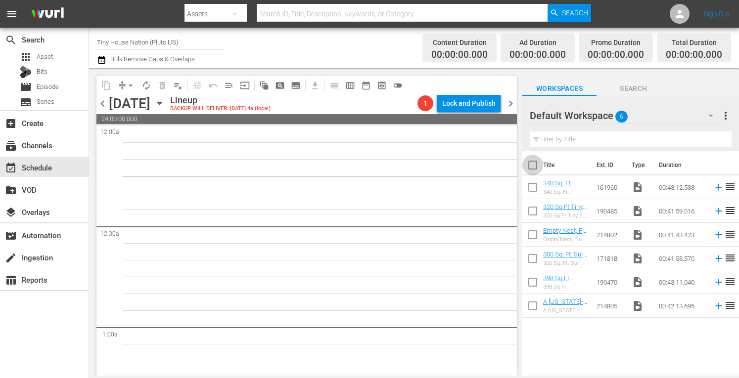
click at [531, 164] on input "checkbox" at bounding box center [532, 167] width 21 height 21
checkbox input "true"
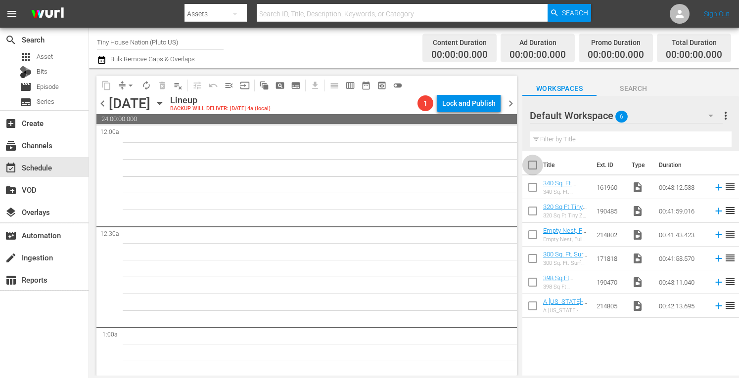
checkbox input "true"
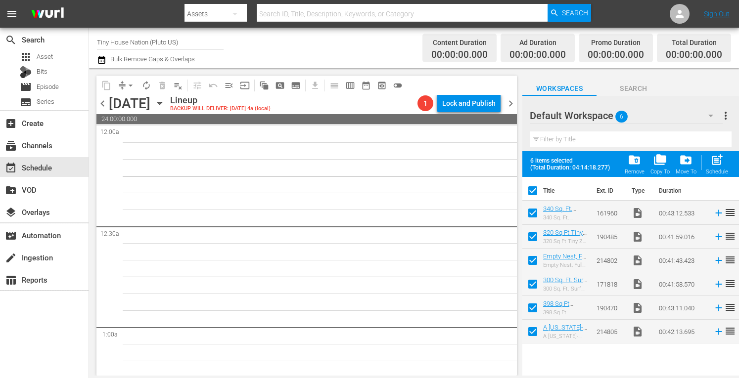
click at [713, 166] on span "post_add" at bounding box center [716, 159] width 13 height 13
checkbox input "false"
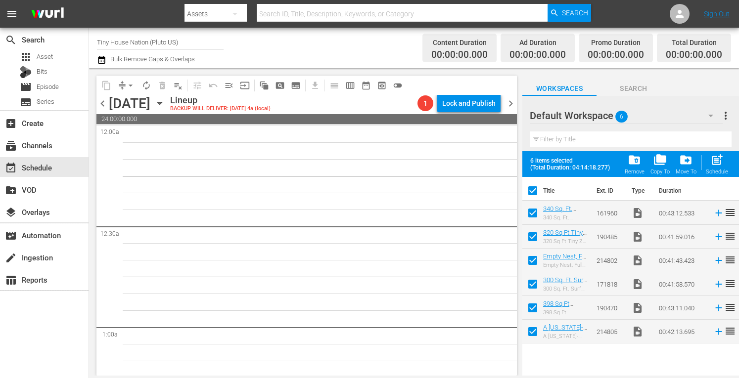
checkbox input "false"
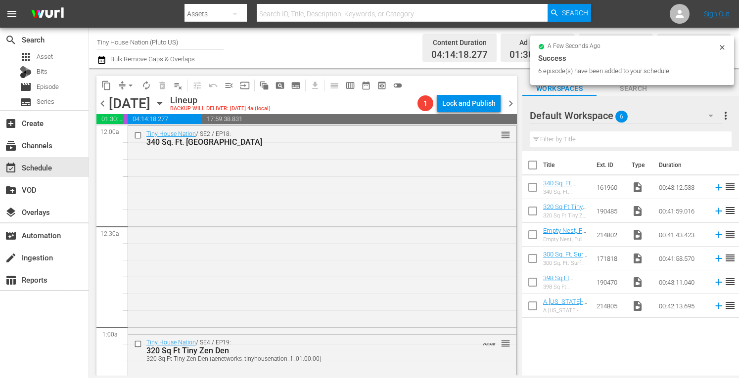
click at [724, 111] on span "more_vert" at bounding box center [725, 116] width 12 height 12
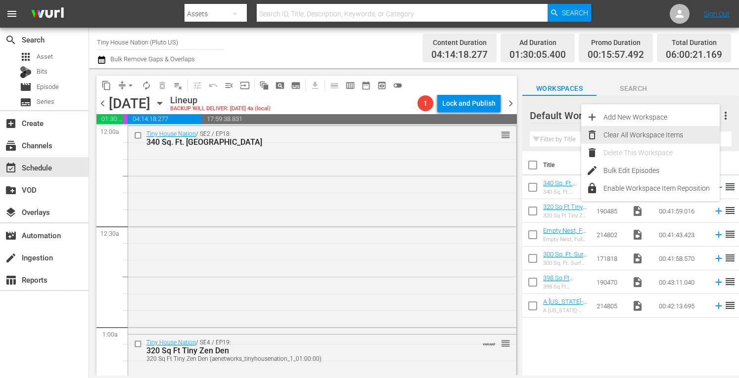
click at [655, 133] on div "Clear All Workspace Items" at bounding box center [661, 135] width 116 height 18
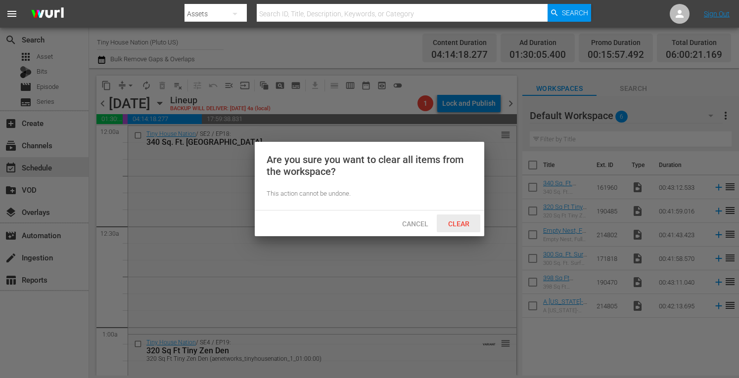
click at [456, 225] on span "Clear" at bounding box center [458, 224] width 37 height 8
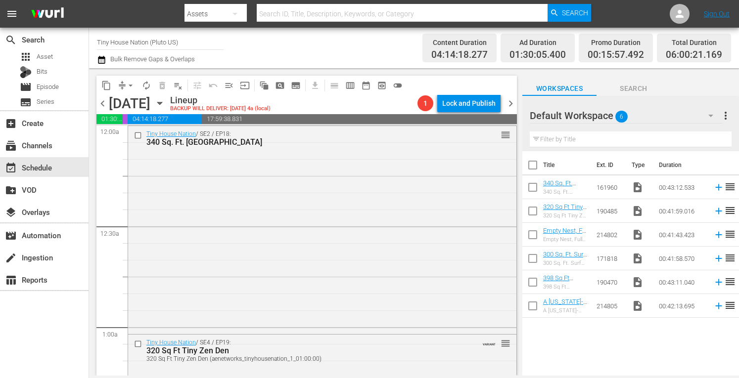
click at [512, 102] on span "chevron_right" at bounding box center [510, 103] width 12 height 12
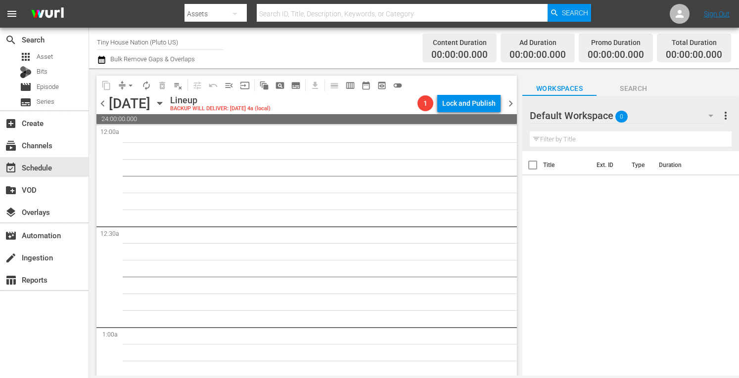
drag, startPoint x: 143, startPoint y: 147, endPoint x: 122, endPoint y: 124, distance: 31.8
click at [122, 124] on div "content_copy compress arrow_drop_down autorenew_outlined delete_forever_outline…" at bounding box center [306, 226] width 420 height 300
click at [51, 62] on div "apps Asset" at bounding box center [36, 57] width 33 height 14
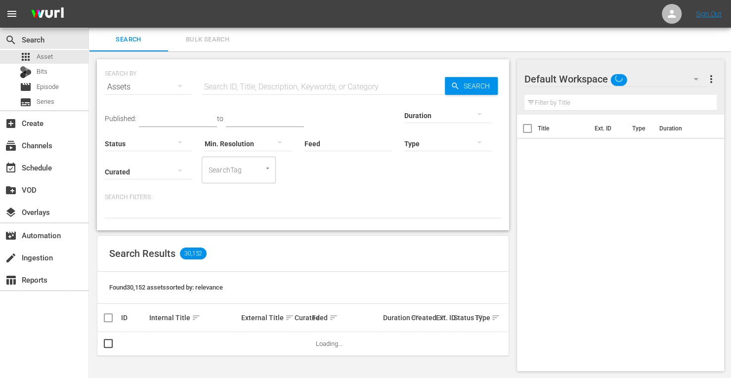
click at [218, 42] on span "Bulk Search" at bounding box center [207, 39] width 67 height 11
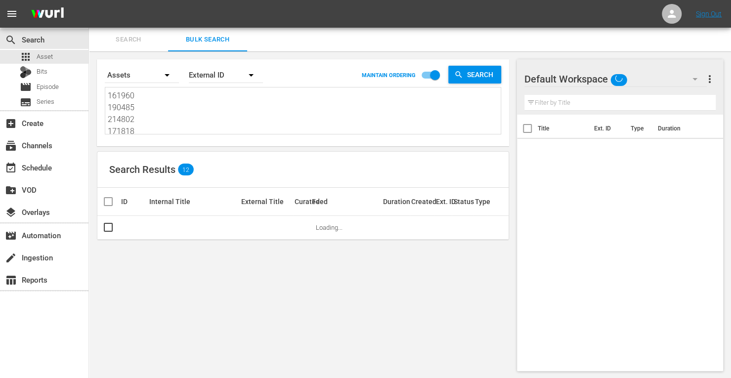
drag, startPoint x: 140, startPoint y: 128, endPoint x: 40, endPoint y: 20, distance: 146.9
click at [40, 20] on div "menu Sign Out search Search apps Asset Bits movie Episode subtitles Series add_…" at bounding box center [365, 189] width 731 height 379
type textarea "190470 214805"
drag, startPoint x: 144, startPoint y: 125, endPoint x: 55, endPoint y: 21, distance: 137.1
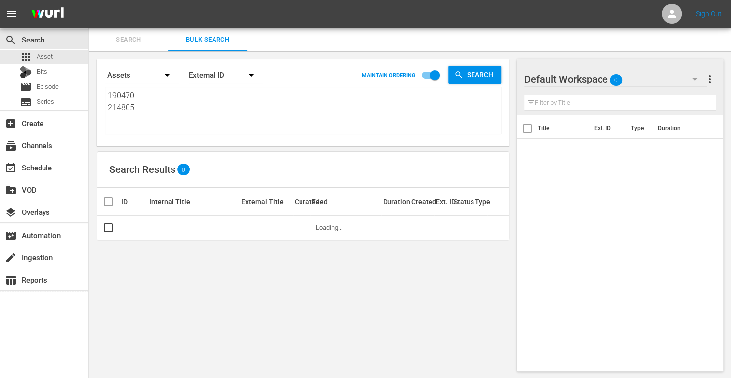
click at [55, 21] on div "menu Sign Out search Search apps Asset Bits movie Episode subtitles Series add_…" at bounding box center [365, 189] width 731 height 379
paste textarea "153737 171829 161959 171816 214806 171821"
type textarea "153737 171829 161959 171816 214806 171821"
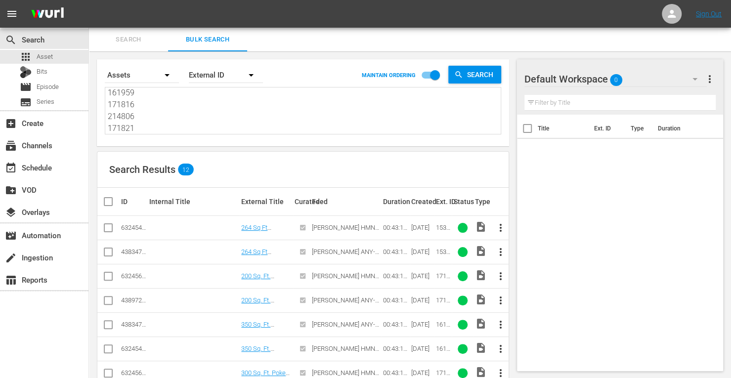
type textarea "153737 171829 161959 171816 214806 171821"
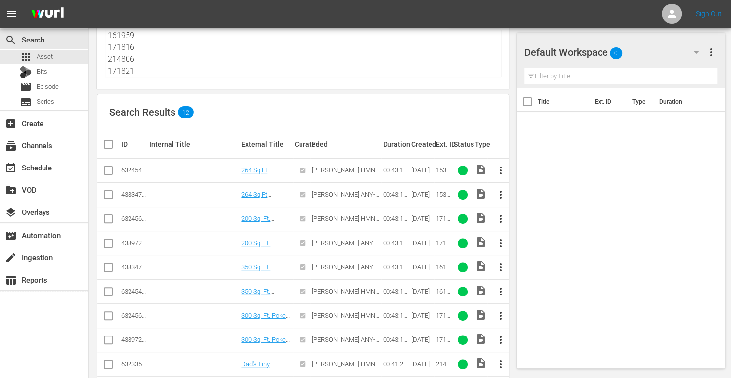
click at [108, 197] on input "checkbox" at bounding box center [108, 197] width 12 height 12
checkbox input "true"
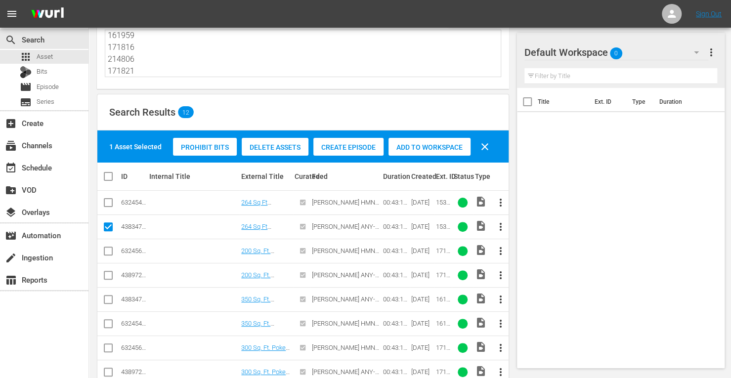
scroll to position [89, 0]
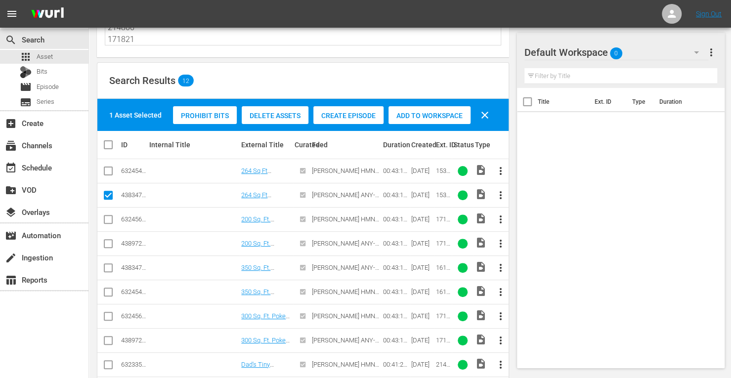
click at [110, 245] on input "checkbox" at bounding box center [108, 246] width 12 height 12
checkbox input "true"
click at [108, 268] on input "checkbox" at bounding box center [108, 270] width 12 height 12
checkbox input "true"
click at [108, 342] on input "checkbox" at bounding box center [108, 343] width 12 height 12
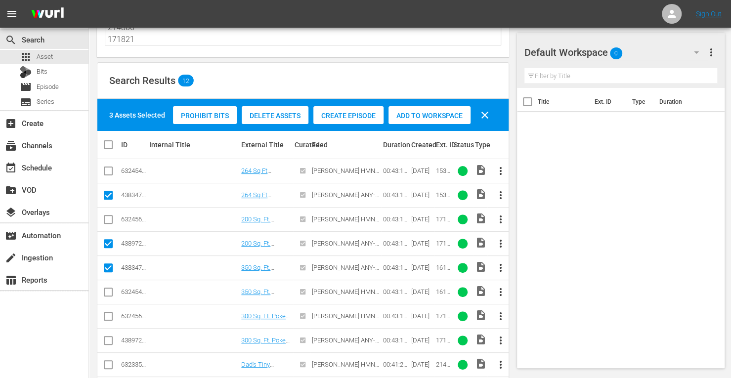
checkbox input "true"
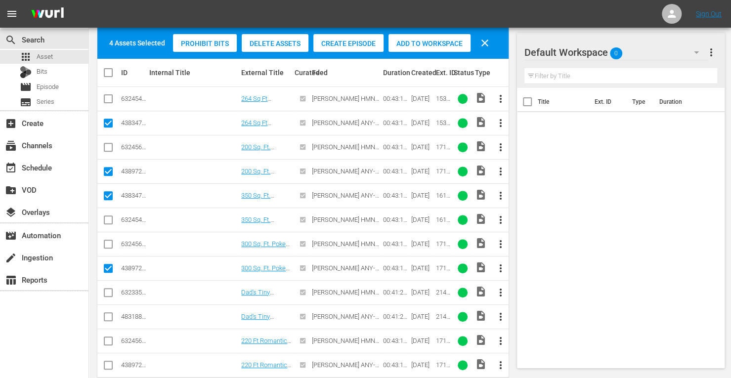
scroll to position [162, 0]
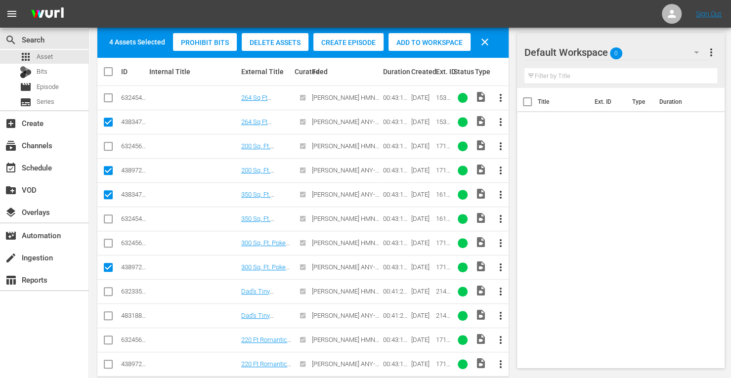
click at [109, 316] on input "checkbox" at bounding box center [108, 318] width 12 height 12
checkbox input "true"
click at [106, 363] on input "checkbox" at bounding box center [108, 366] width 12 height 12
checkbox input "true"
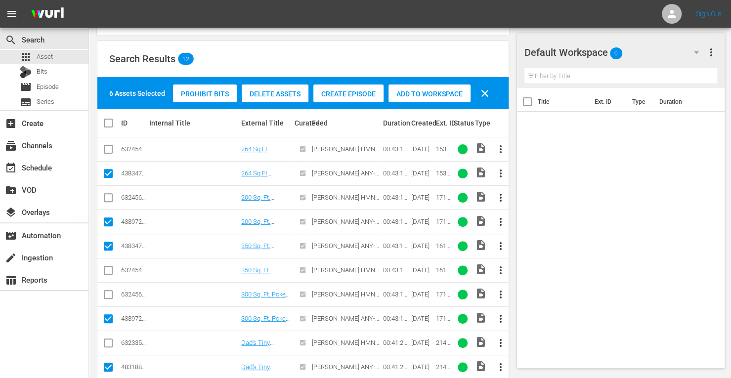
scroll to position [102, 0]
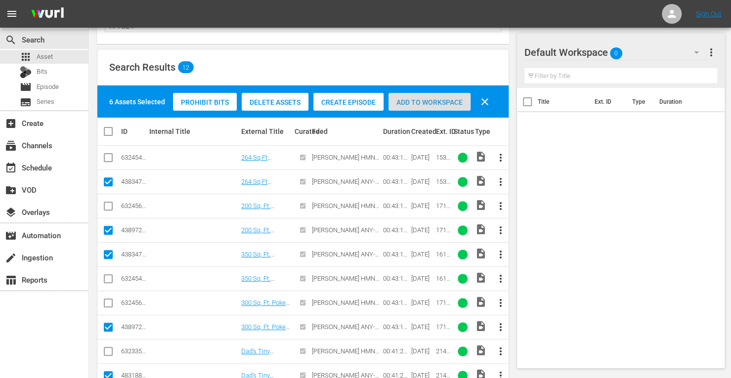
click at [428, 100] on span "Add to Workspace" at bounding box center [430, 102] width 82 height 8
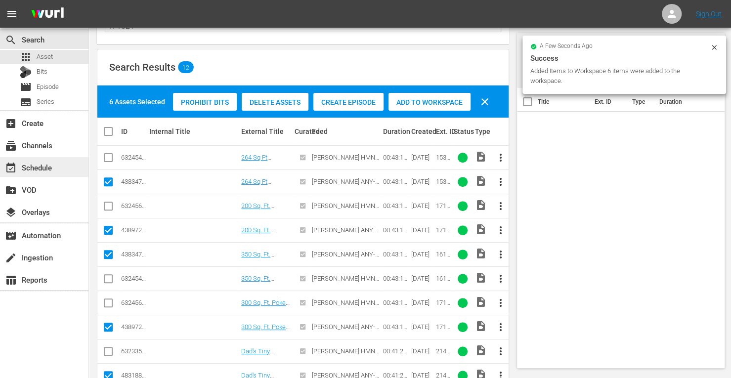
click at [47, 167] on div "event_available Schedule" at bounding box center [27, 166] width 55 height 9
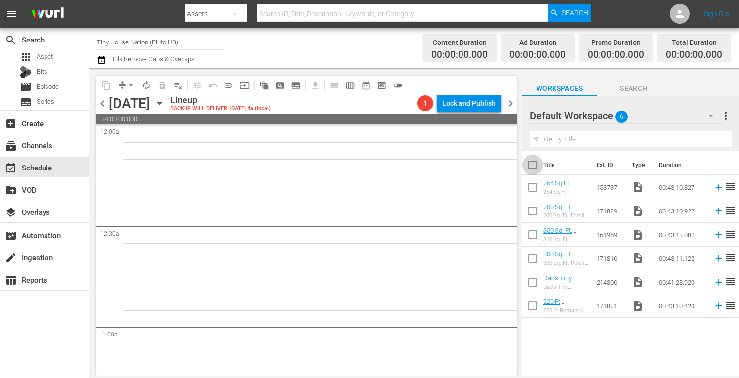
click at [532, 169] on input "checkbox" at bounding box center [532, 167] width 21 height 21
checkbox input "true"
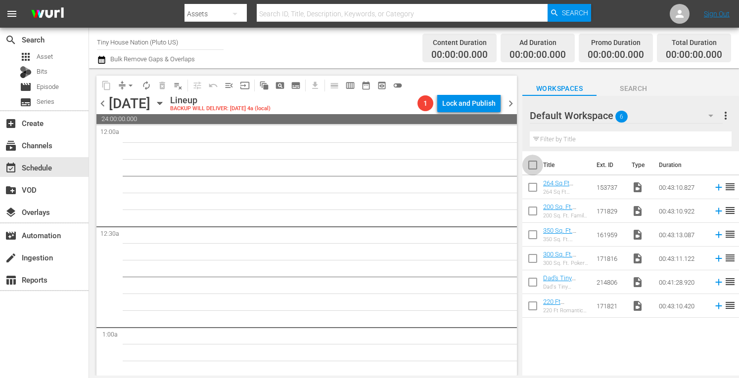
checkbox input "true"
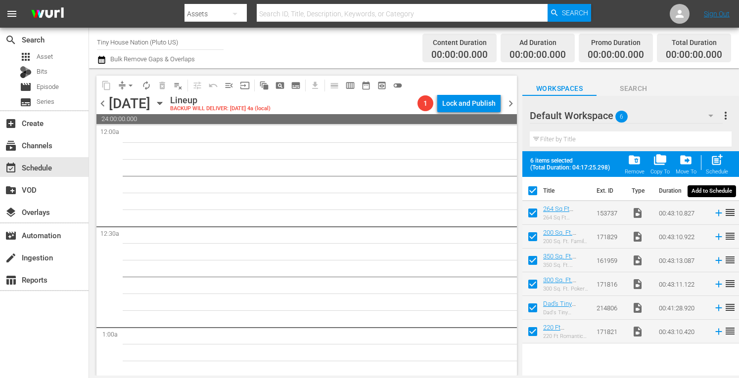
click at [714, 159] on span "post_add" at bounding box center [716, 159] width 13 height 13
checkbox input "false"
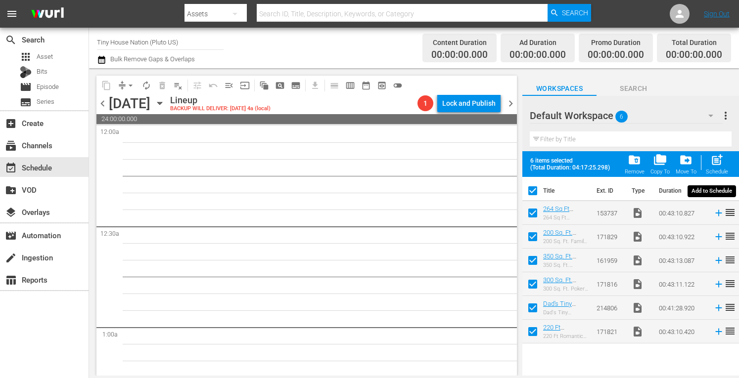
checkbox input "false"
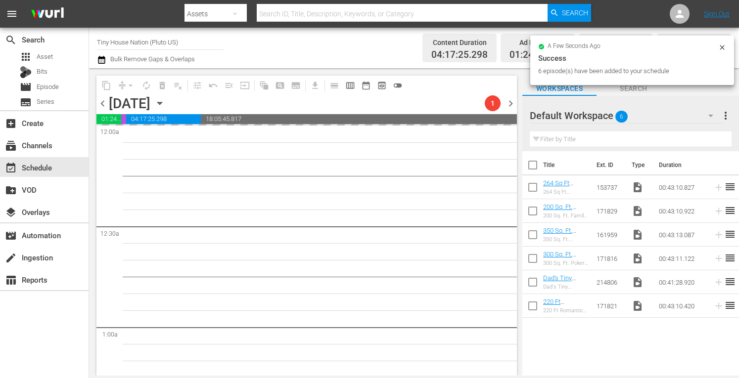
click at [727, 118] on span "more_vert" at bounding box center [725, 116] width 12 height 12
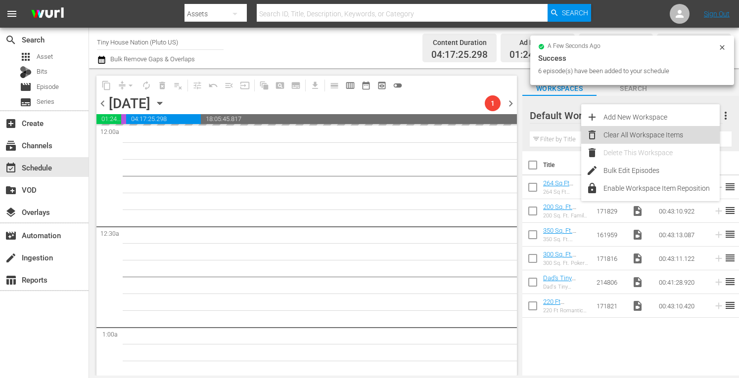
click at [658, 132] on div "Clear All Workspace Items" at bounding box center [661, 135] width 116 height 18
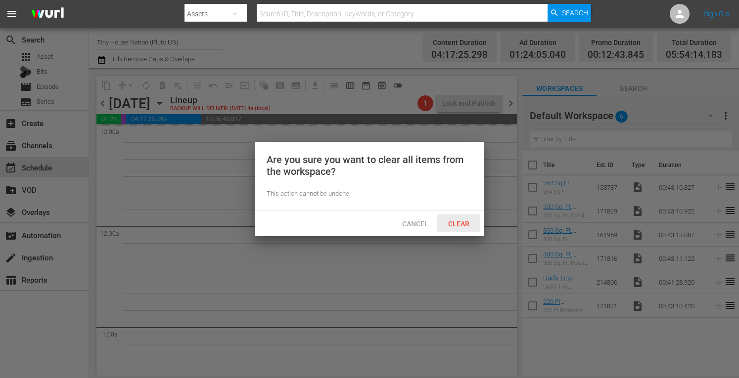
click at [463, 223] on span "Clear" at bounding box center [458, 224] width 37 height 8
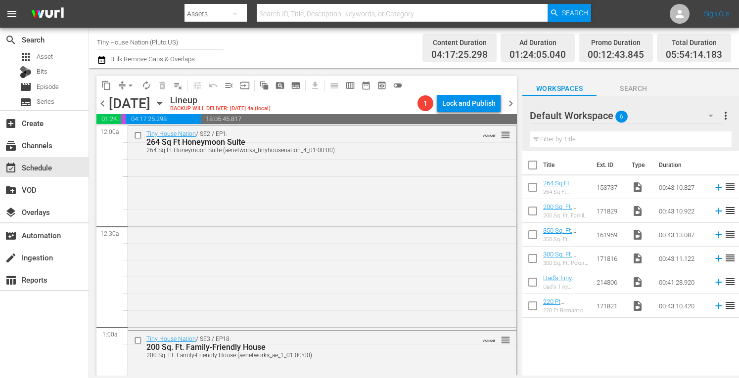
click at [512, 103] on span "chevron_right" at bounding box center [510, 103] width 12 height 12
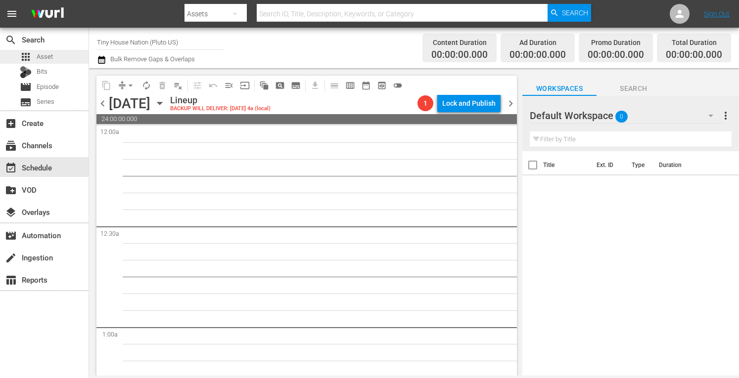
click at [49, 57] on span "Asset" at bounding box center [45, 57] width 16 height 10
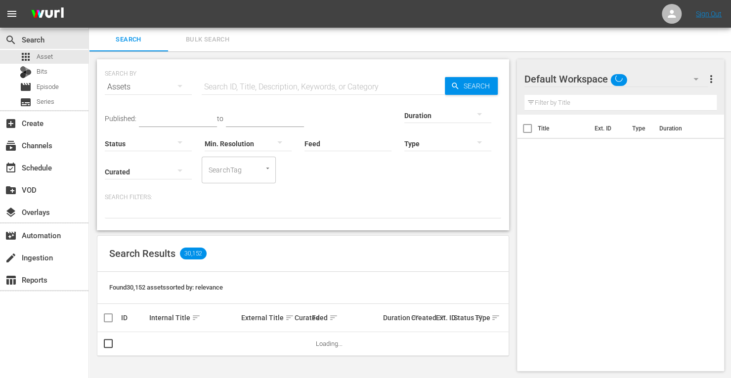
click at [203, 34] on span "Bulk Search" at bounding box center [207, 39] width 67 height 11
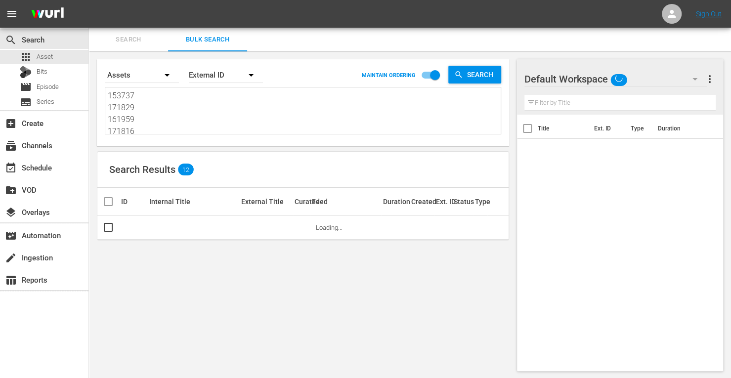
drag, startPoint x: 145, startPoint y: 133, endPoint x: 27, endPoint y: 4, distance: 175.3
click at [27, 4] on div "menu Sign Out search Search apps Asset Bits movie Episode subtitles Series add_…" at bounding box center [365, 189] width 731 height 379
type textarea "214806 171821"
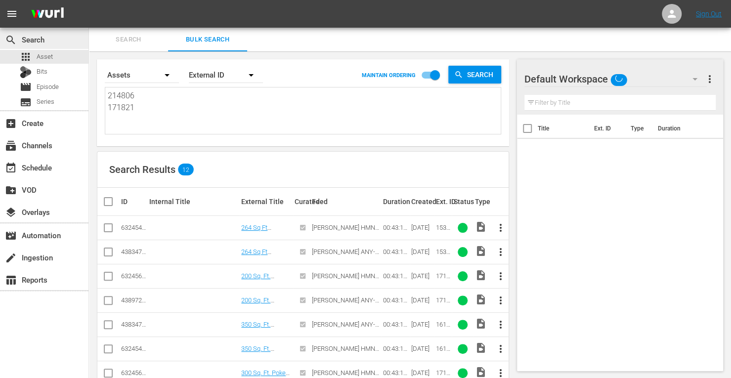
drag, startPoint x: 160, startPoint y: 125, endPoint x: 70, endPoint y: 43, distance: 121.8
click at [89, 0] on div "search Search apps Asset Bits movie Episode subtitles Series add_box Create sub…" at bounding box center [410, 0] width 642 height 0
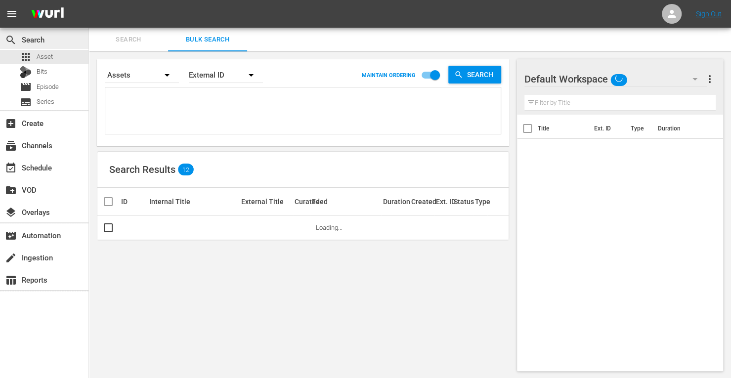
paste textarea "173795 166399 173797 173793 173794 166420 173796 173801 173800 173803 173798 17…"
type textarea "173795 166399 173797 173793 173794 166420 173796 173801 173800 173803 173798 17…"
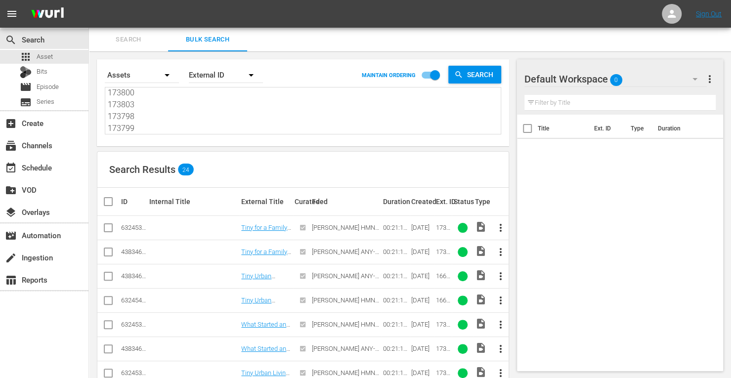
type textarea "173795 166399 173797 173793 173794 166420 173796 173801 173800 173803 173798 17…"
click at [110, 257] on input "checkbox" at bounding box center [108, 254] width 12 height 12
checkbox input "true"
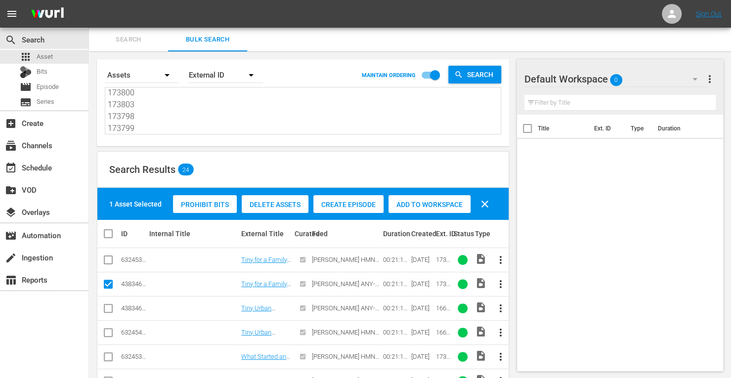
click at [107, 306] on input "checkbox" at bounding box center [108, 311] width 12 height 12
checkbox input "true"
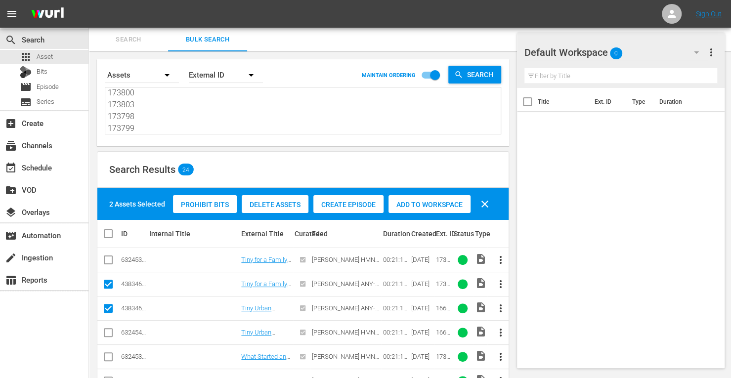
scroll to position [58, 0]
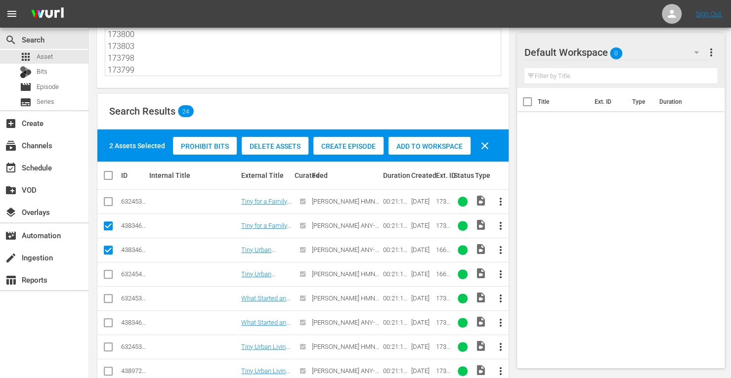
click at [104, 321] on input "checkbox" at bounding box center [108, 325] width 12 height 12
checkbox input "true"
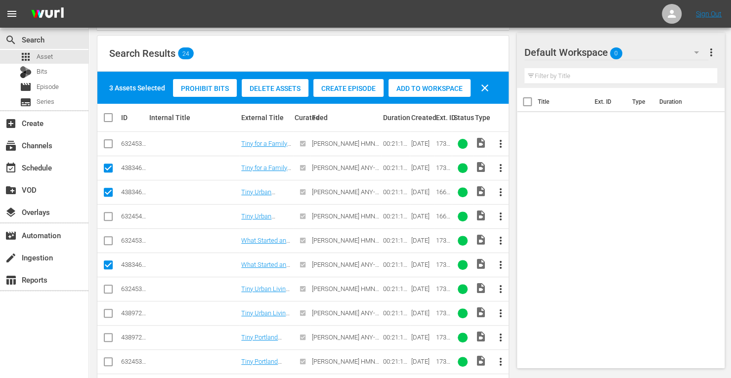
scroll to position [117, 0]
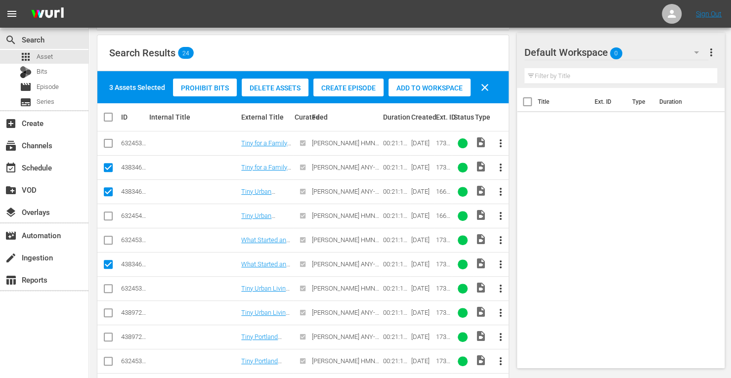
click at [110, 310] on input "checkbox" at bounding box center [108, 315] width 12 height 12
checkbox input "true"
click at [109, 335] on input "checkbox" at bounding box center [108, 339] width 12 height 12
checkbox input "true"
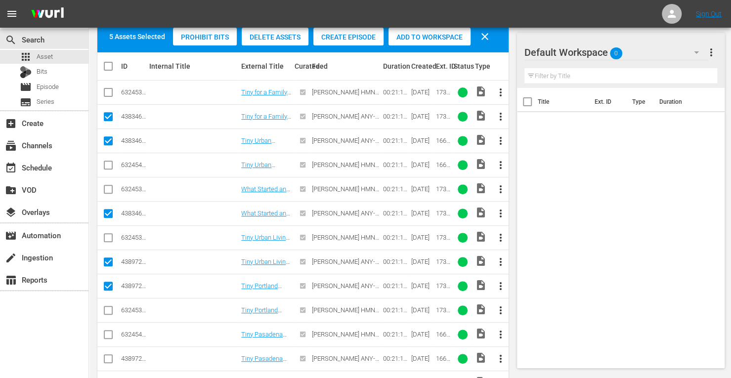
scroll to position [171, 0]
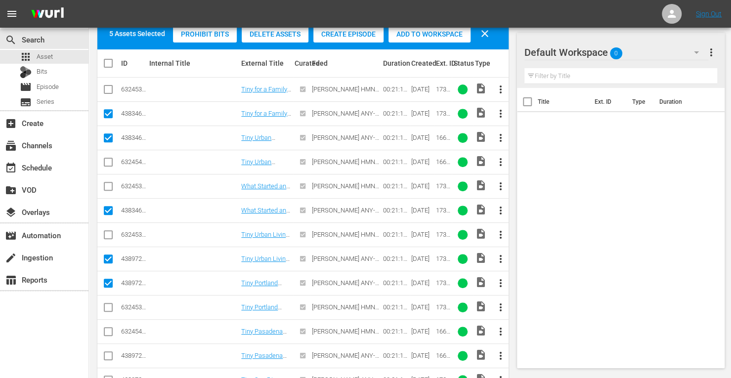
click at [103, 355] on input "checkbox" at bounding box center [108, 358] width 12 height 12
checkbox input "true"
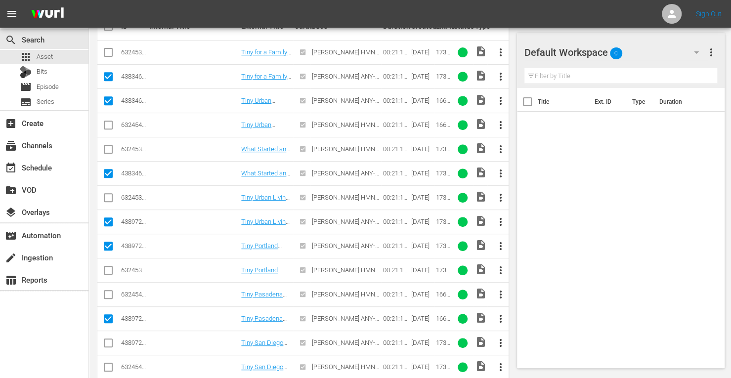
scroll to position [208, 0]
click at [107, 343] on input "checkbox" at bounding box center [108, 345] width 12 height 12
checkbox input "true"
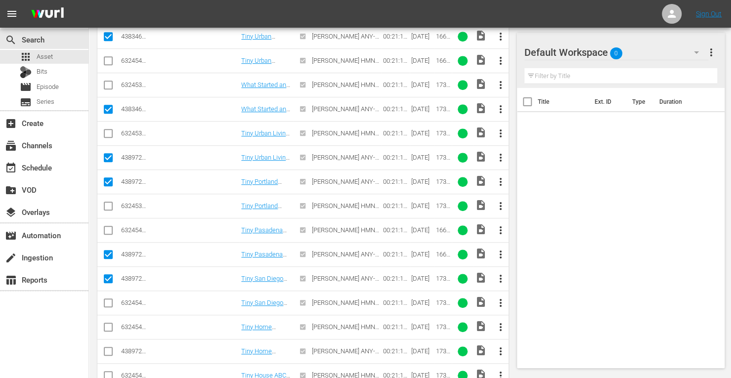
scroll to position [272, 0]
click at [105, 345] on icon at bounding box center [108, 351] width 12 height 12
click at [108, 347] on input "checkbox" at bounding box center [108, 353] width 12 height 12
checkbox input "true"
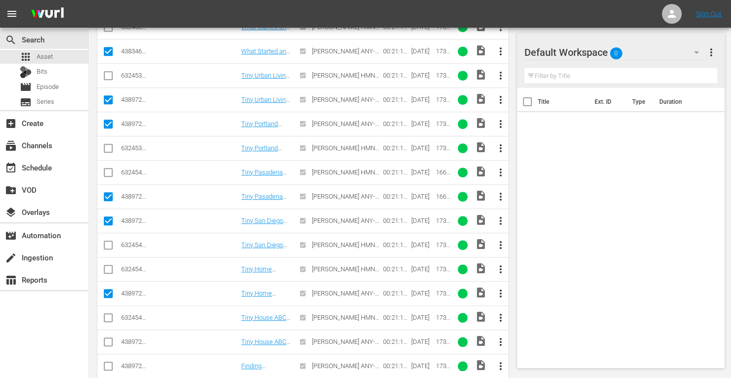
scroll to position [330, 0]
click at [109, 339] on input "checkbox" at bounding box center [108, 344] width 12 height 12
checkbox input "true"
click at [109, 364] on input "checkbox" at bounding box center [108, 368] width 12 height 12
checkbox input "true"
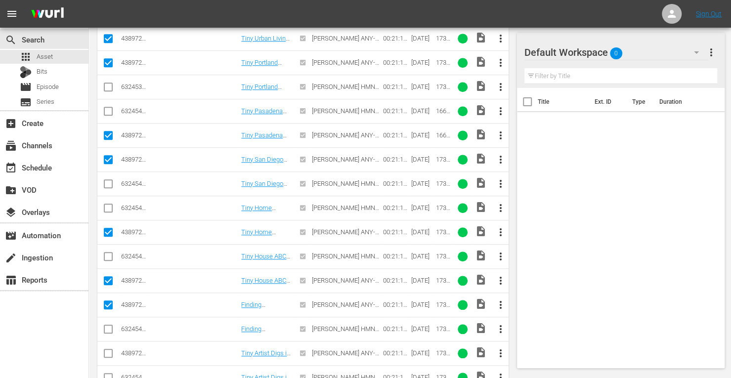
scroll to position [392, 0]
click at [107, 350] on input "checkbox" at bounding box center [108, 355] width 12 height 12
checkbox input "true"
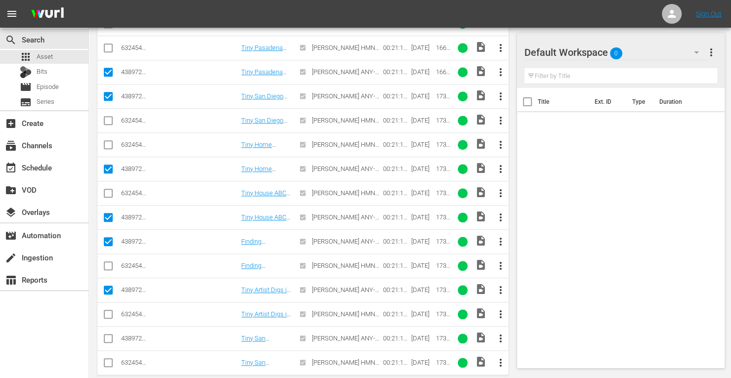
scroll to position [455, 0]
click at [113, 334] on input "checkbox" at bounding box center [108, 340] width 12 height 12
checkbox input "true"
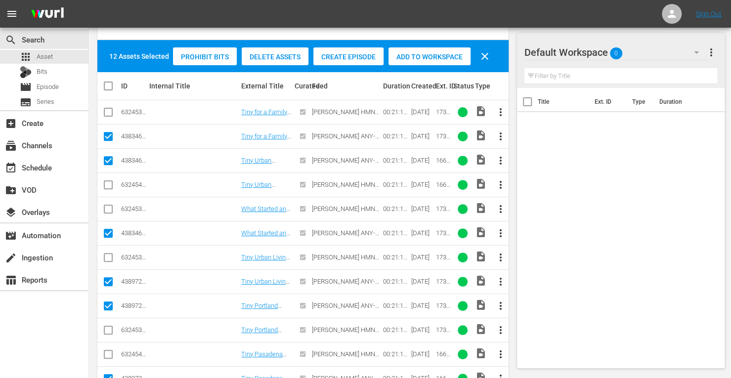
scroll to position [113, 0]
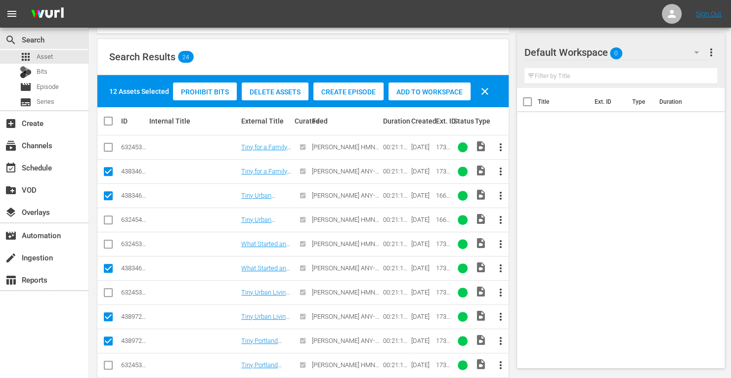
click at [427, 93] on span "Add to Workspace" at bounding box center [430, 92] width 82 height 8
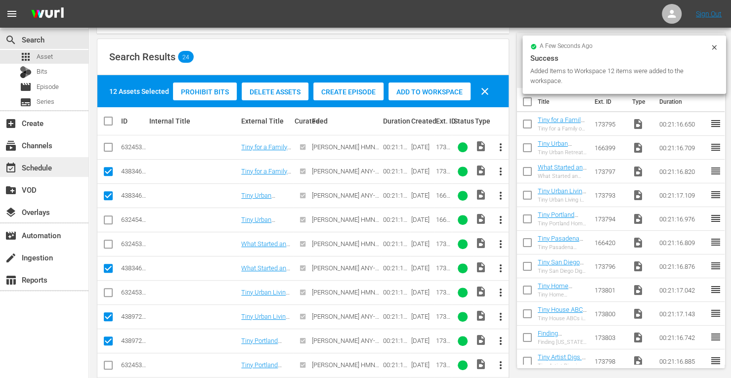
click at [43, 170] on div "event_available Schedule" at bounding box center [27, 166] width 55 height 9
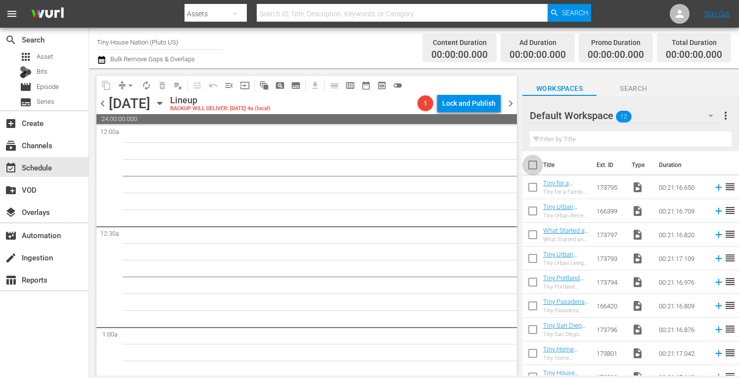
click at [535, 167] on input "checkbox" at bounding box center [532, 167] width 21 height 21
checkbox input "true"
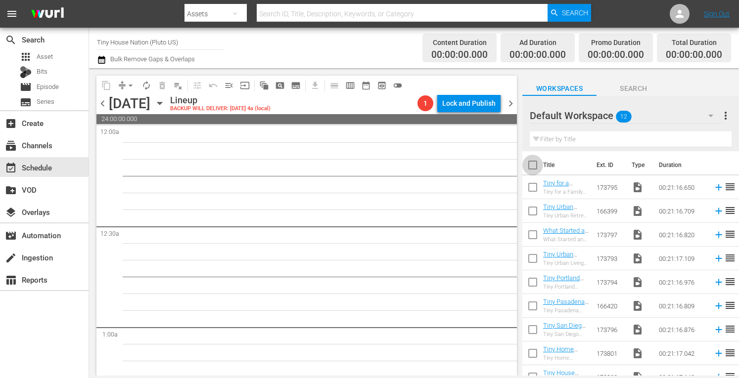
checkbox input "true"
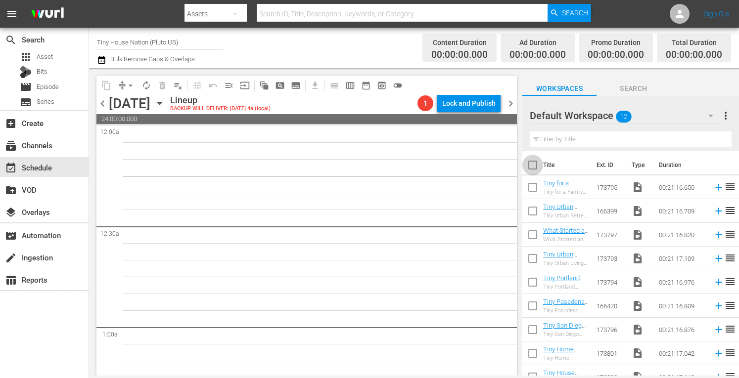
checkbox input "true"
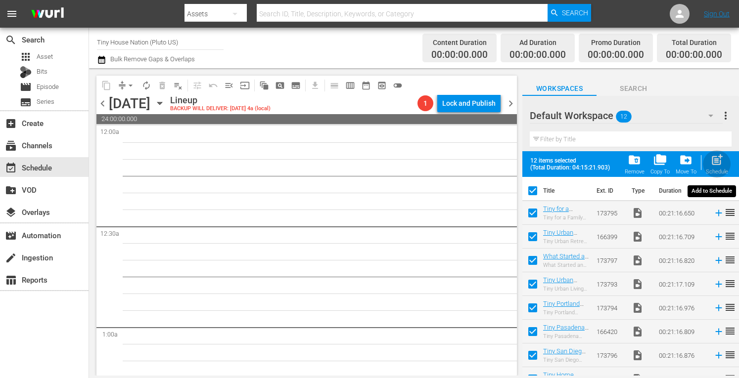
click at [716, 162] on span "post_add" at bounding box center [716, 159] width 13 height 13
checkbox input "false"
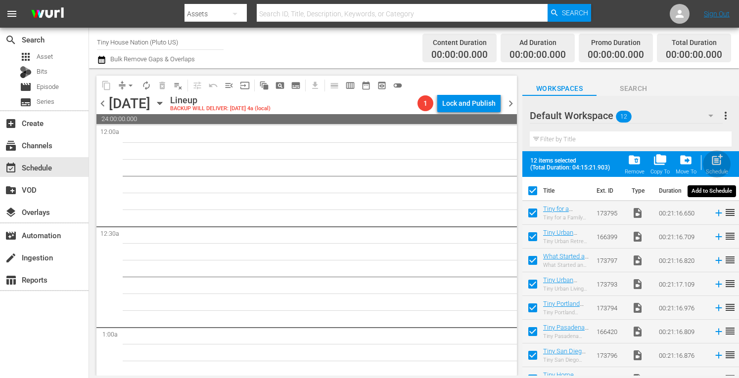
checkbox input "false"
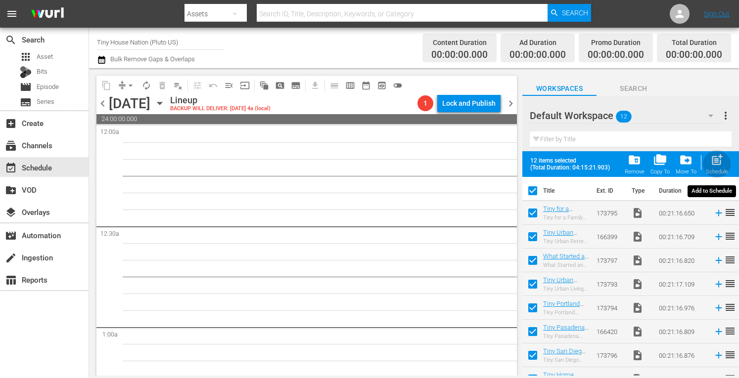
checkbox input "false"
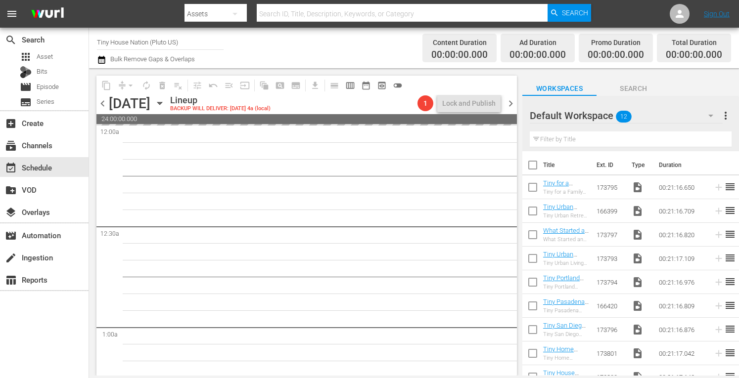
click at [723, 118] on span "more_vert" at bounding box center [725, 116] width 12 height 12
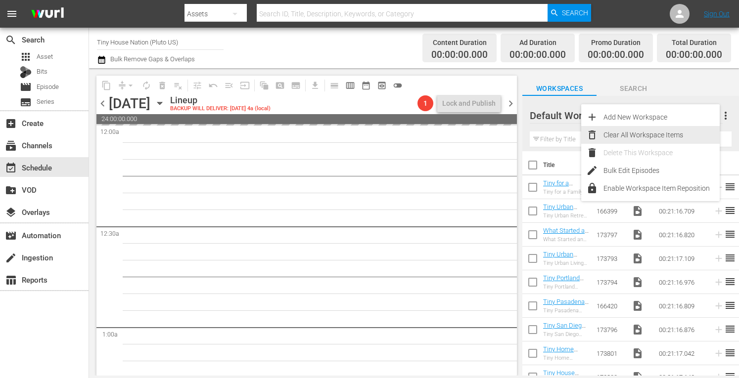
click at [646, 139] on div "Clear All Workspace Items" at bounding box center [661, 135] width 116 height 18
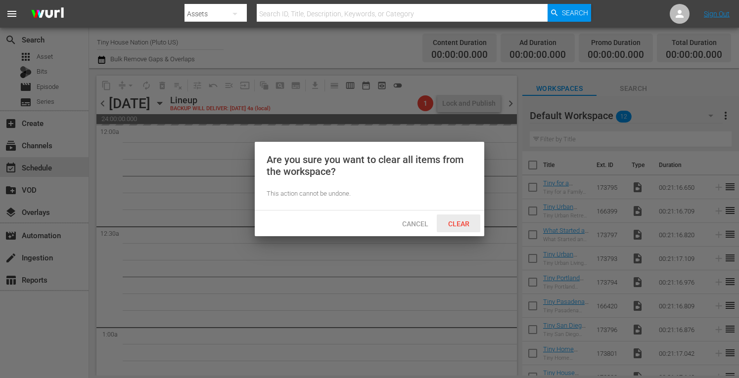
click at [444, 229] on div "Clear" at bounding box center [459, 224] width 44 height 18
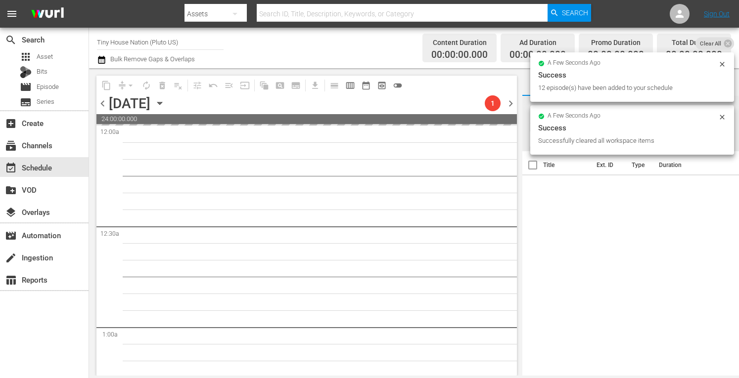
click at [510, 105] on span "chevron_right" at bounding box center [510, 103] width 12 height 12
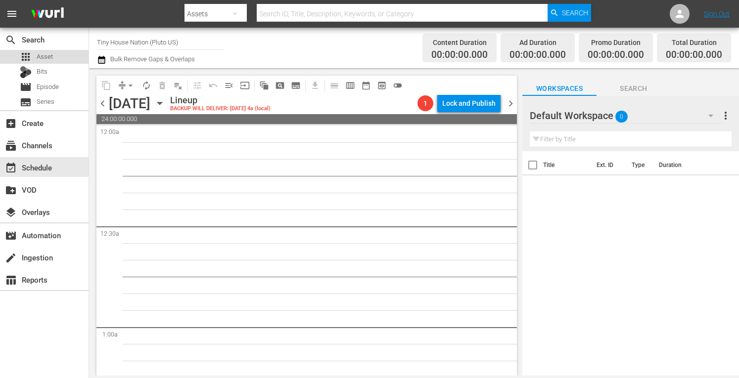
click at [47, 58] on span "Asset" at bounding box center [45, 57] width 16 height 10
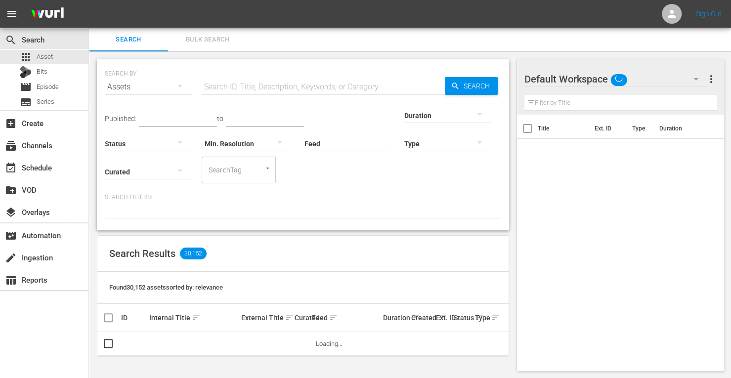
click at [197, 41] on span "Bulk Search" at bounding box center [207, 39] width 67 height 11
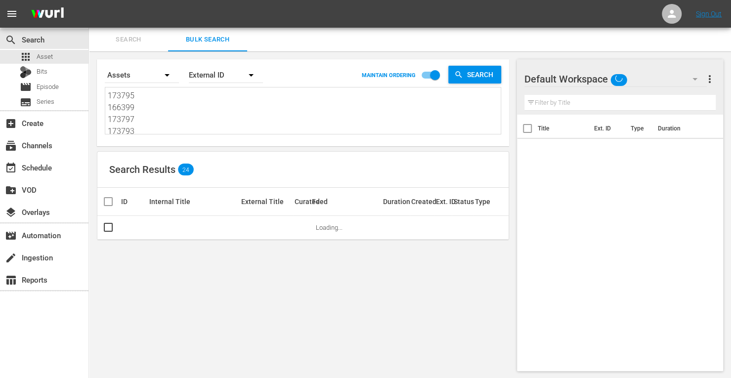
drag, startPoint x: 160, startPoint y: 129, endPoint x: 18, endPoint y: -30, distance: 213.2
click at [18, 0] on html "menu Sign Out search Search apps Asset Bits movie Episode subtitles Series add_…" at bounding box center [365, 189] width 731 height 378
type textarea "173794 166420 173796 173801 173800 173803 173798 173799"
drag, startPoint x: 137, startPoint y: 131, endPoint x: 47, endPoint y: 27, distance: 137.1
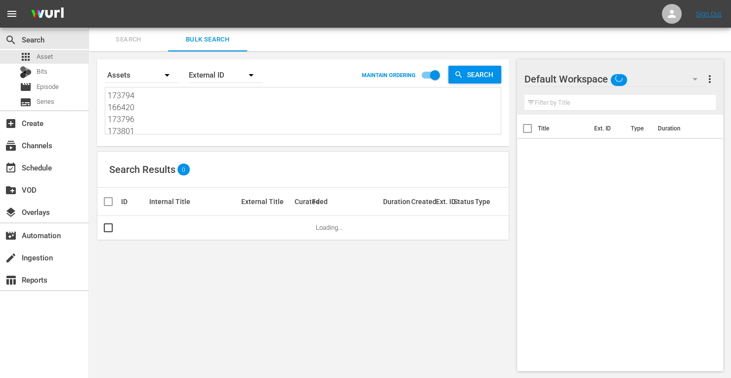
click at [47, 27] on div "menu Sign Out search Search apps Asset Bits movie Episode subtitles Series add_…" at bounding box center [365, 189] width 731 height 379
type textarea "173801 173800 173803 173798 173799"
drag, startPoint x: 144, startPoint y: 131, endPoint x: 74, endPoint y: 66, distance: 96.2
click at [89, 0] on div "search Search apps Asset Bits movie Episode subtitles Series add_box Create sub…" at bounding box center [410, 0] width 642 height 0
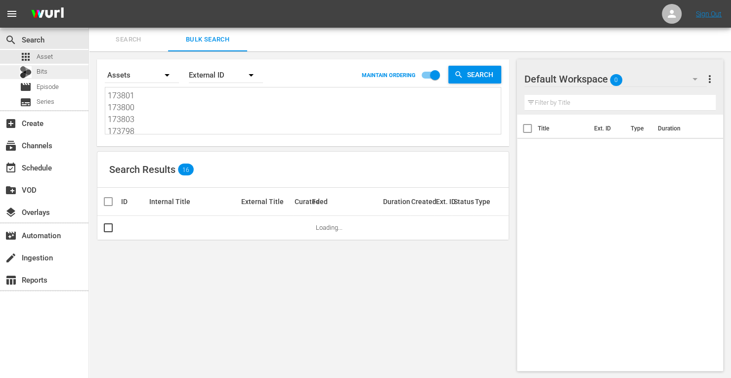
type textarea "173798 173799"
drag, startPoint x: 153, startPoint y: 131, endPoint x: 52, endPoint y: 23, distance: 147.9
click at [52, 23] on div "menu Sign Out search Search apps Asset Bits movie Episode subtitles Series add_…" at bounding box center [365, 189] width 731 height 379
paste textarea "161951 161953 171811 161956 179135 214809"
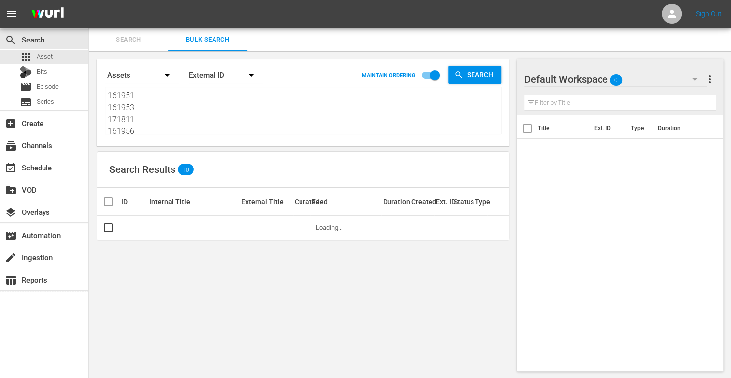
scroll to position [0, 0]
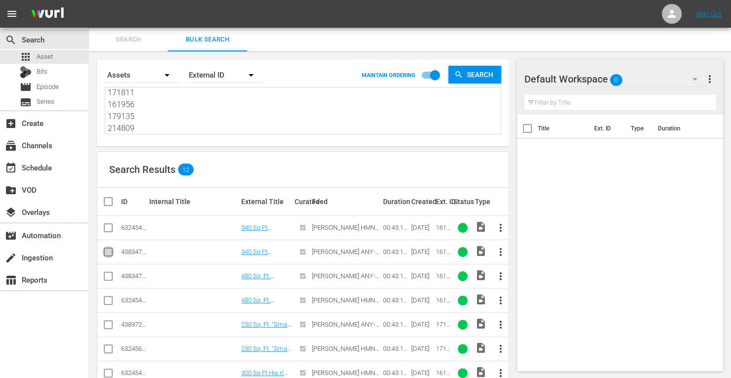
click at [109, 255] on input "checkbox" at bounding box center [108, 254] width 12 height 12
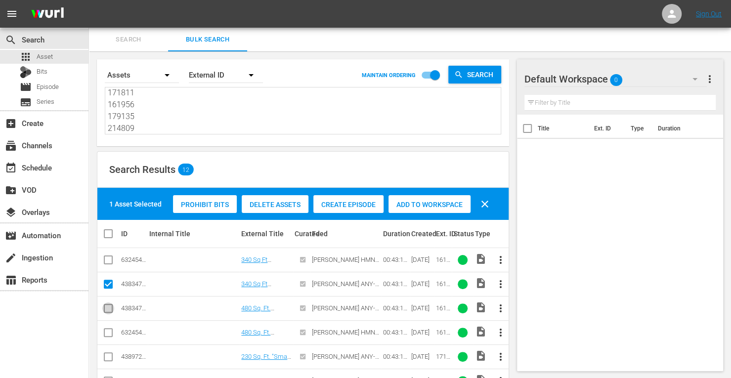
click at [109, 305] on input "checkbox" at bounding box center [108, 311] width 12 height 12
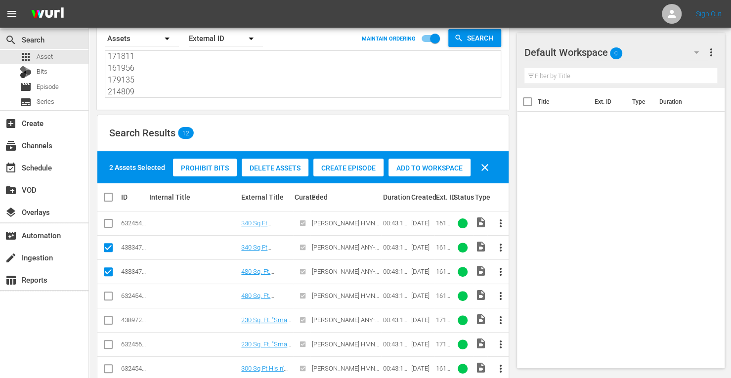
scroll to position [40, 0]
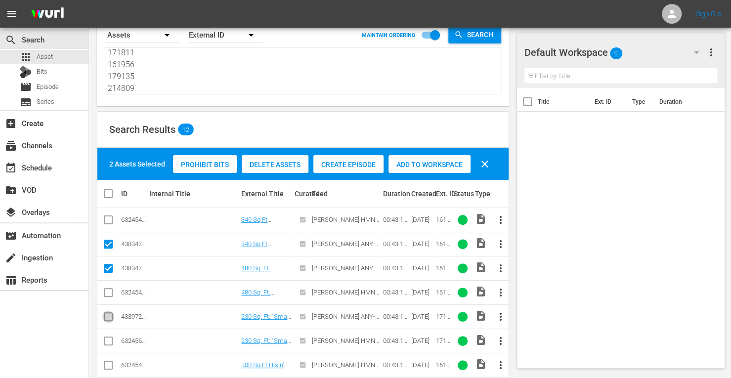
click at [108, 316] on input "checkbox" at bounding box center [108, 319] width 12 height 12
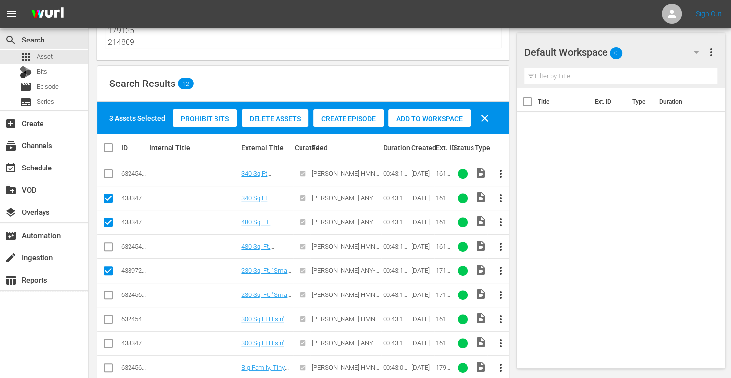
scroll to position [89, 0]
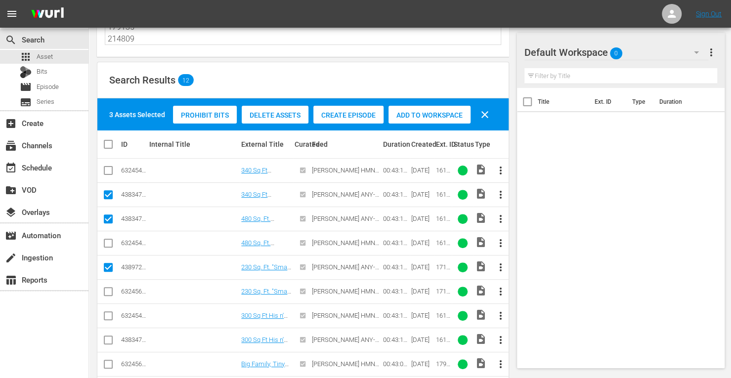
click at [112, 338] on input "checkbox" at bounding box center [108, 342] width 12 height 12
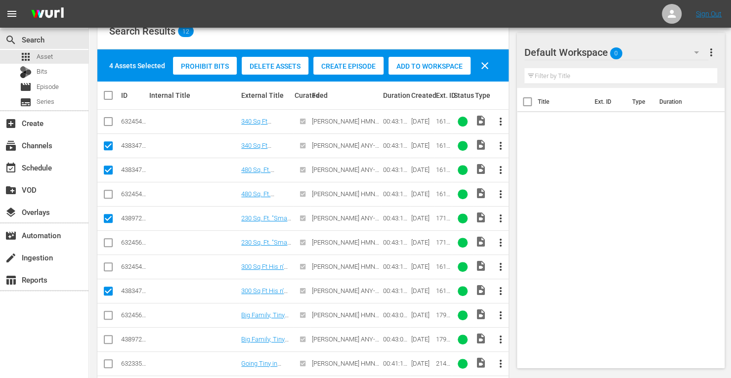
scroll to position [139, 0]
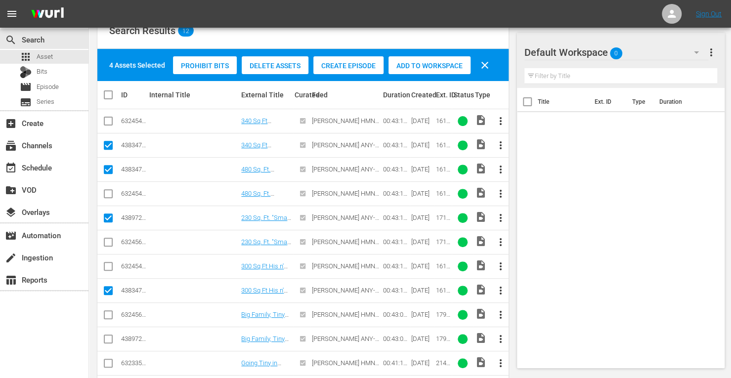
click at [110, 337] on input "checkbox" at bounding box center [108, 341] width 12 height 12
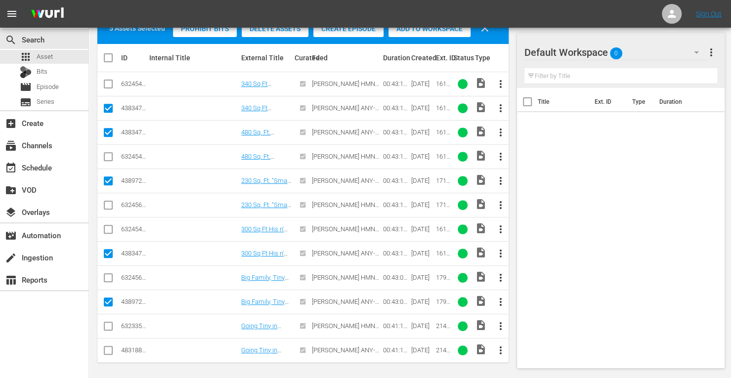
click at [107, 347] on input "checkbox" at bounding box center [108, 353] width 12 height 12
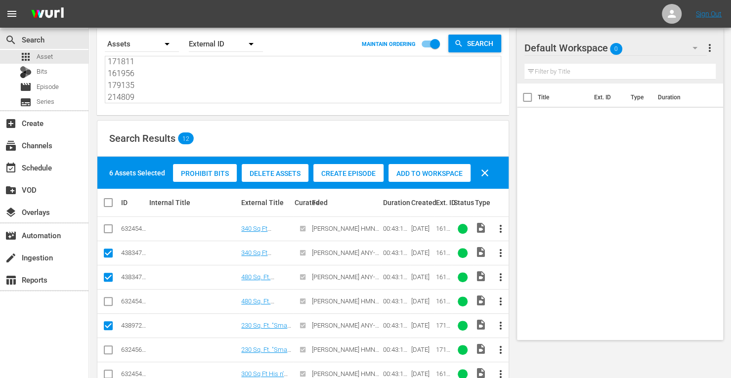
scroll to position [22, 0]
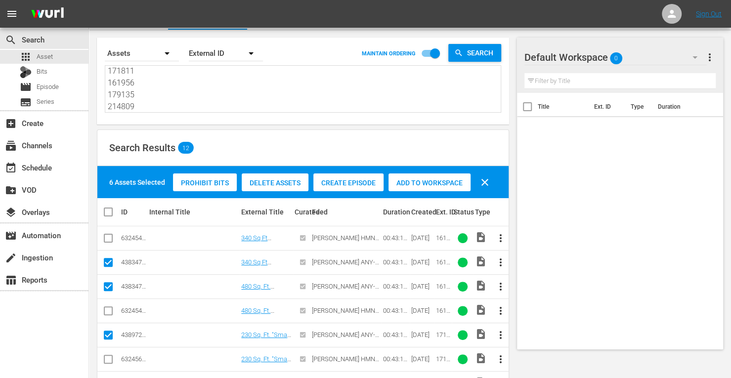
click at [410, 185] on span "Add to Workspace" at bounding box center [430, 183] width 82 height 8
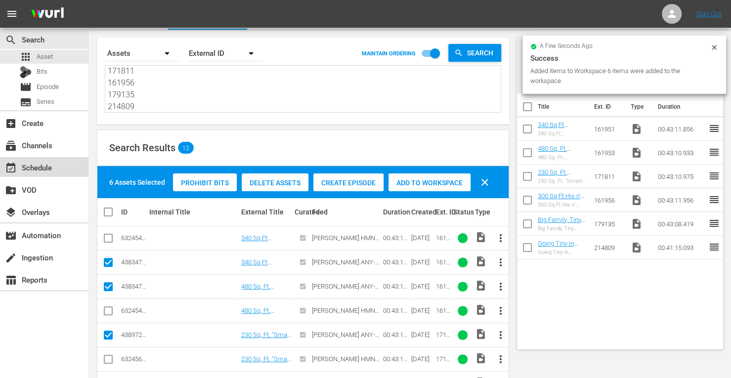
click at [37, 169] on div "event_available Schedule" at bounding box center [27, 166] width 55 height 9
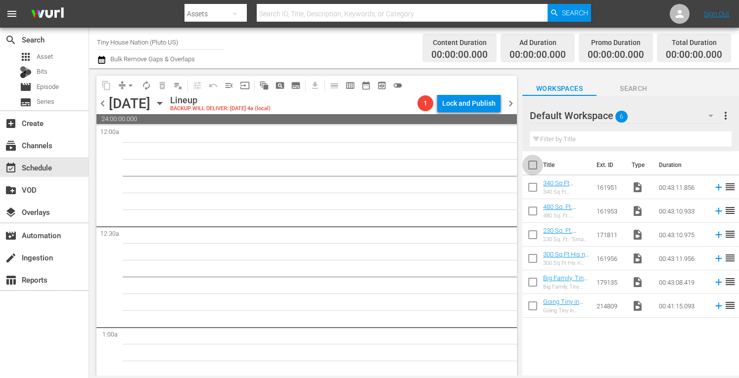
click at [534, 169] on input "checkbox" at bounding box center [532, 167] width 21 height 21
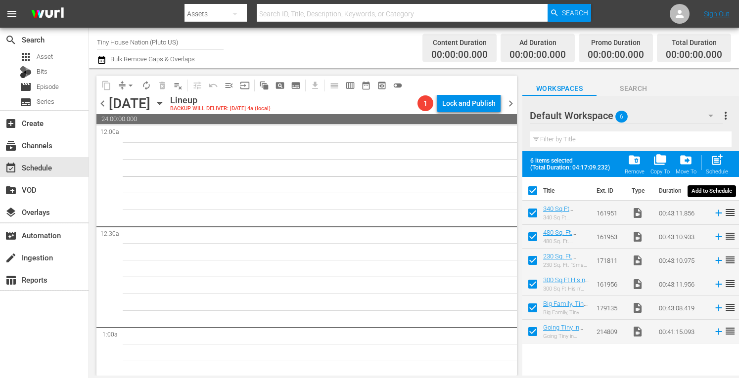
click at [718, 163] on span "post_add" at bounding box center [716, 159] width 13 height 13
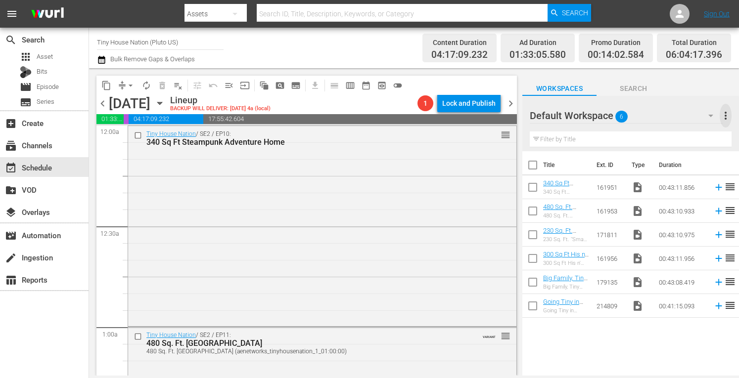
click at [727, 117] on span "more_vert" at bounding box center [725, 116] width 12 height 12
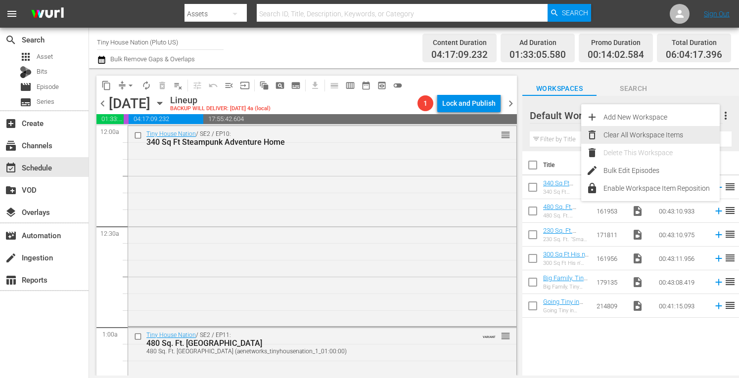
click at [671, 137] on div "Clear All Workspace Items" at bounding box center [661, 135] width 116 height 18
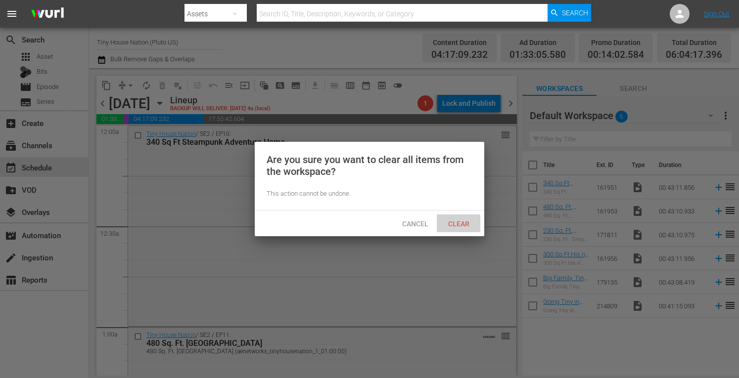
click at [455, 225] on span "Clear" at bounding box center [458, 224] width 37 height 8
